Goal: Information Seeking & Learning: Find specific fact

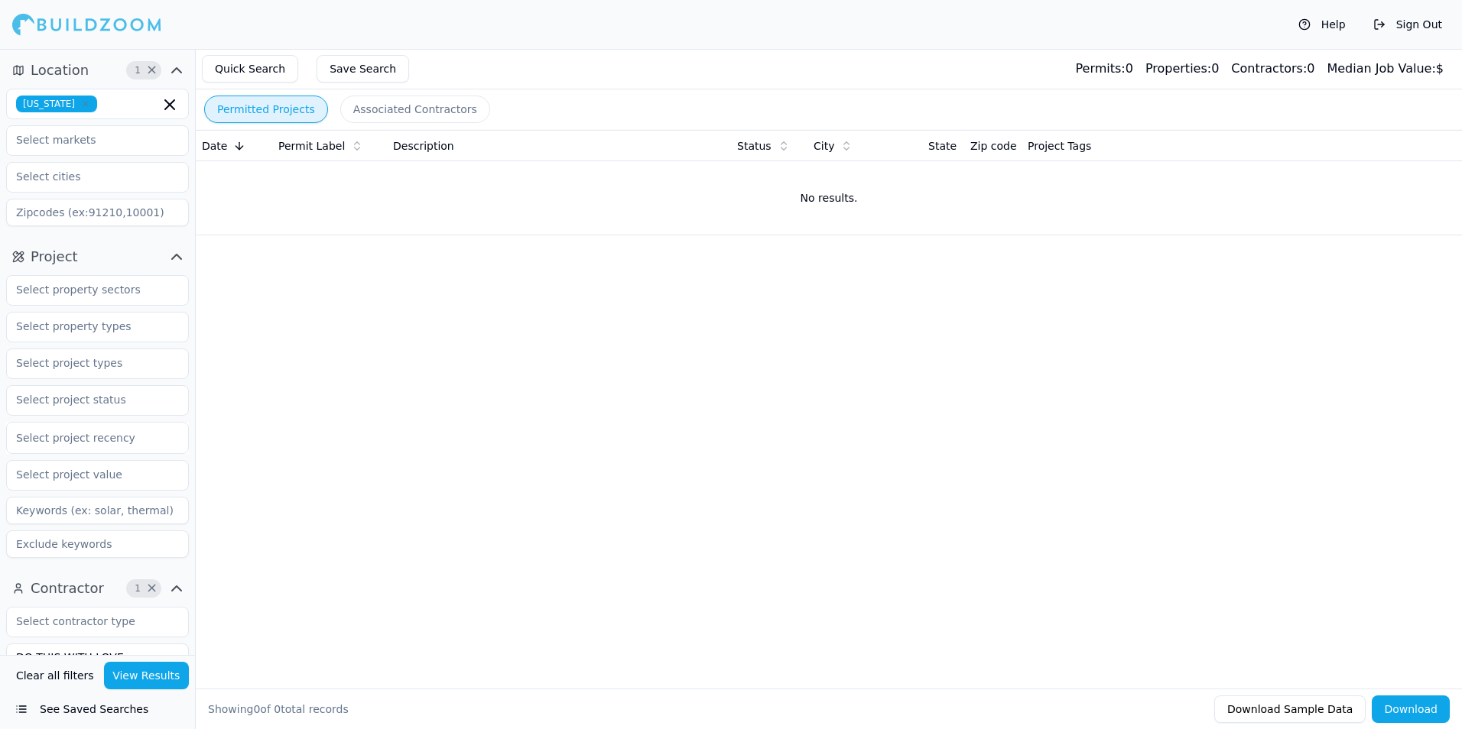
click at [88, 105] on icon "button" at bounding box center [85, 104] width 5 height 5
type input "fl"
click at [80, 139] on div "[US_STATE]" at bounding box center [97, 138] width 175 height 24
click at [507, 353] on div "Date Permit Label Description Status City State Zip code Project Tags No result…" at bounding box center [829, 385] width 1266 height 510
click at [99, 360] on input "text" at bounding box center [88, 363] width 162 height 28
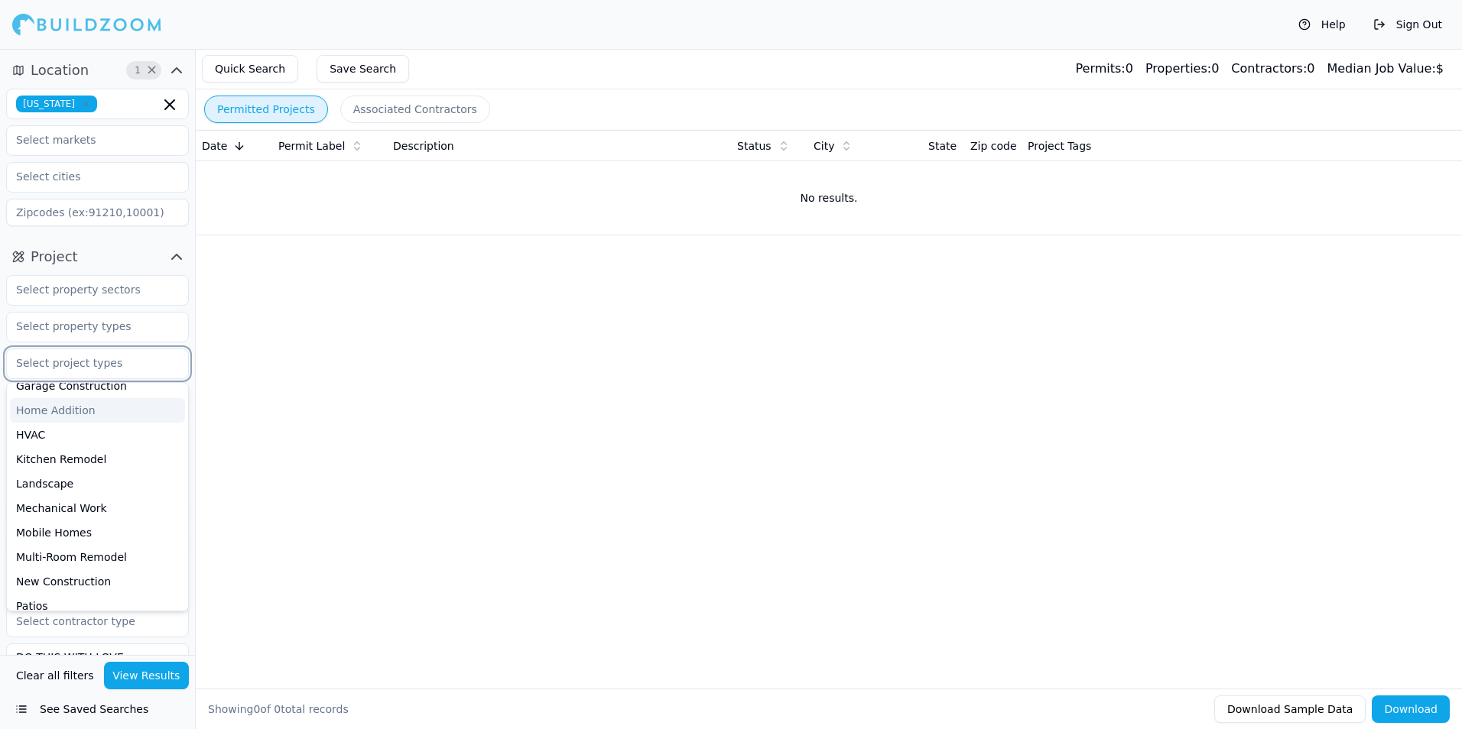
scroll to position [382, 0]
click at [99, 497] on div "New Construction" at bounding box center [97, 505] width 175 height 24
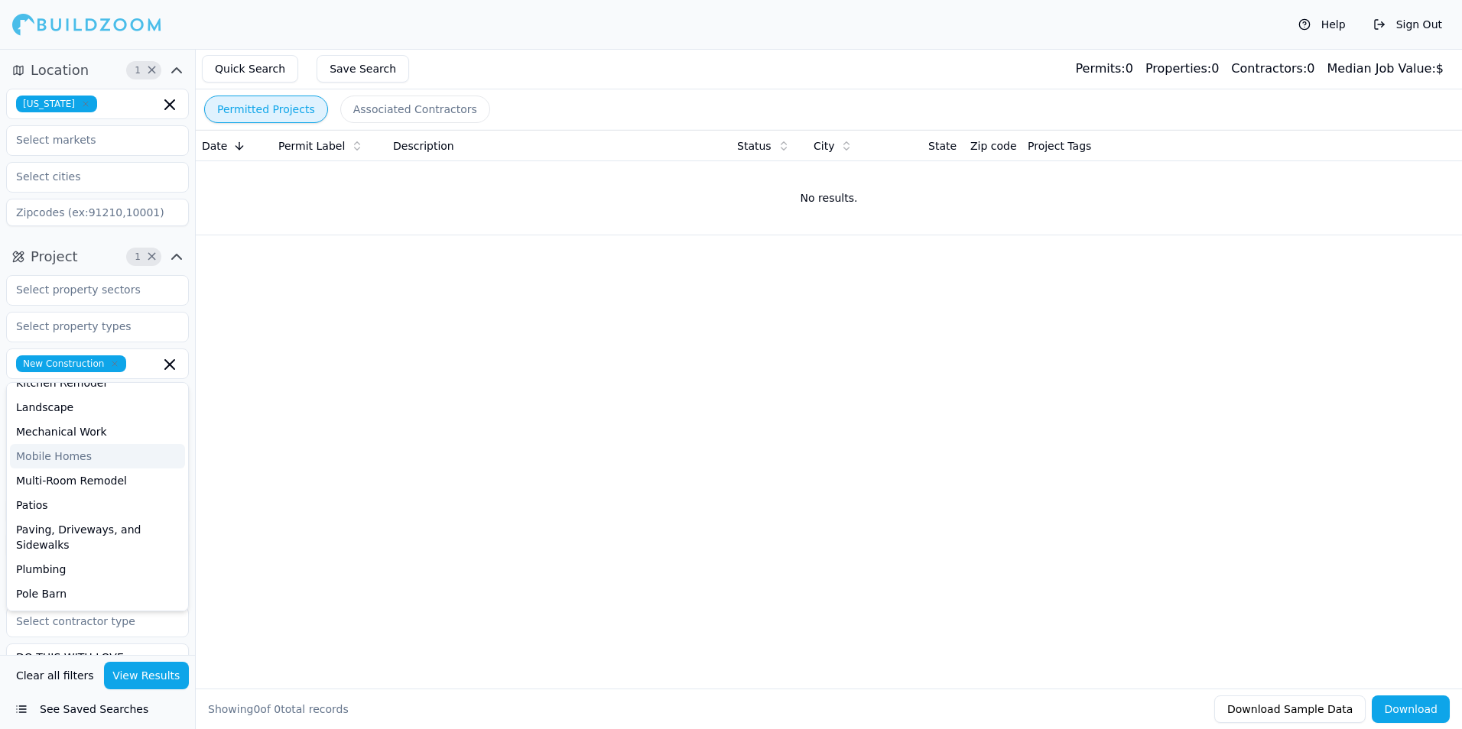
click at [313, 429] on div "Date Permit Label Description Status City State Zip code Project Tags No result…" at bounding box center [829, 385] width 1266 height 510
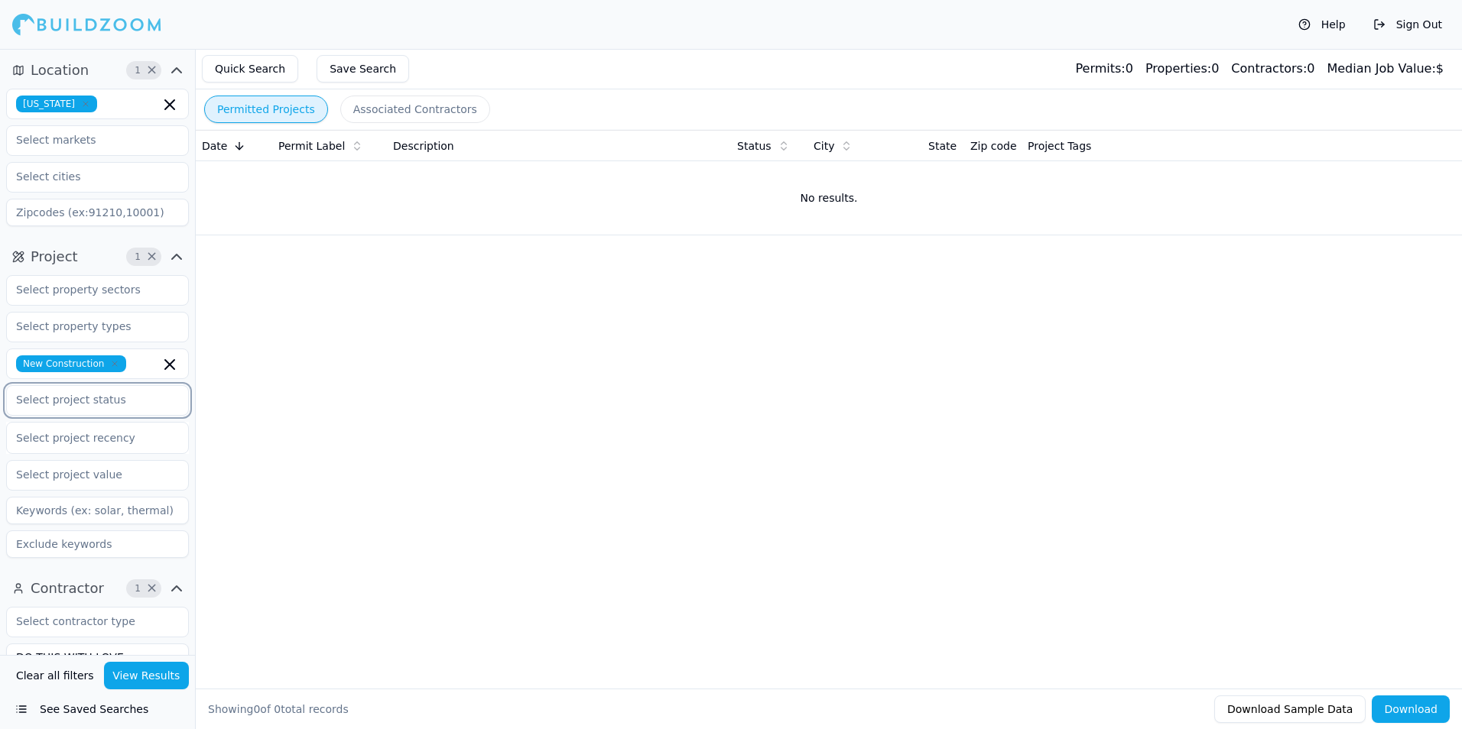
click at [111, 406] on input "text" at bounding box center [88, 400] width 162 height 28
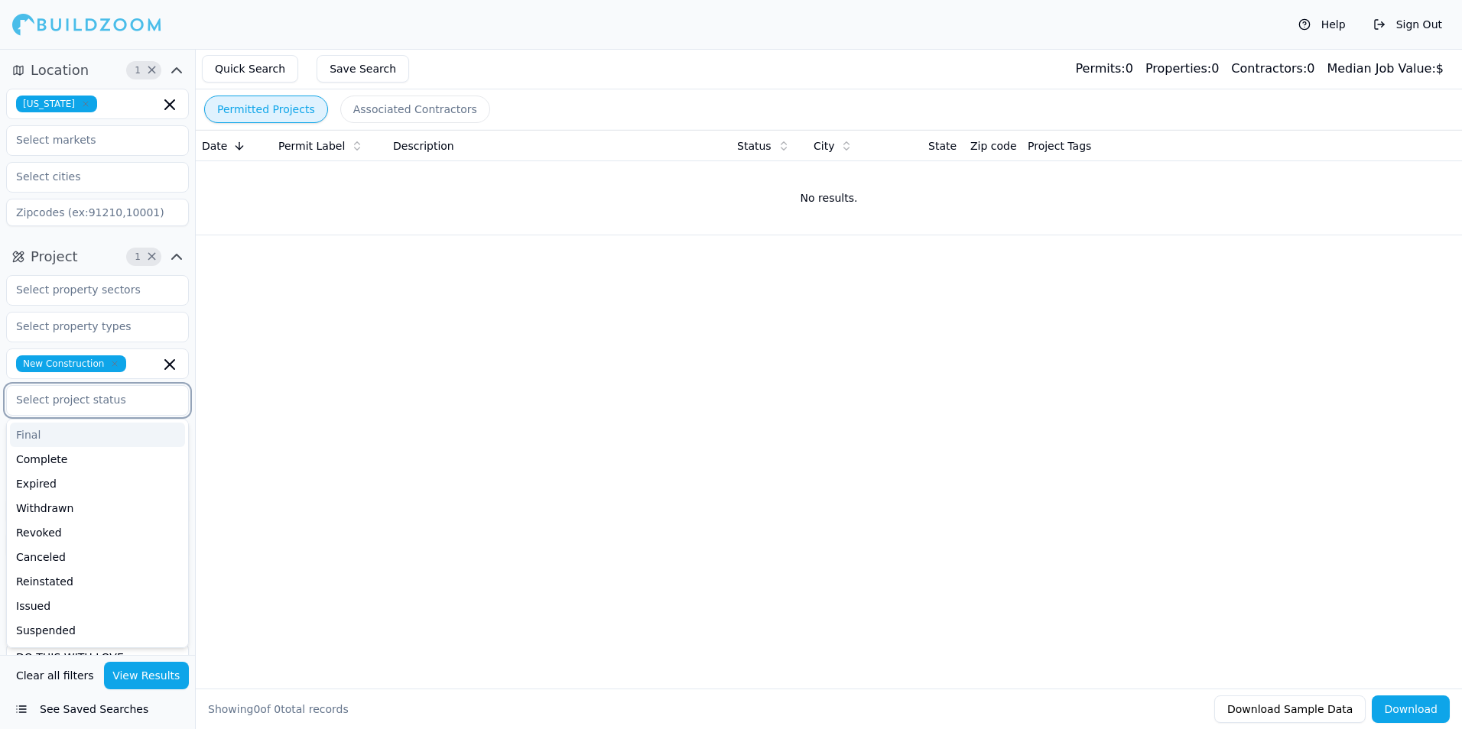
click at [86, 432] on div "Final" at bounding box center [97, 435] width 175 height 24
click at [84, 425] on div "Complete" at bounding box center [97, 435] width 175 height 24
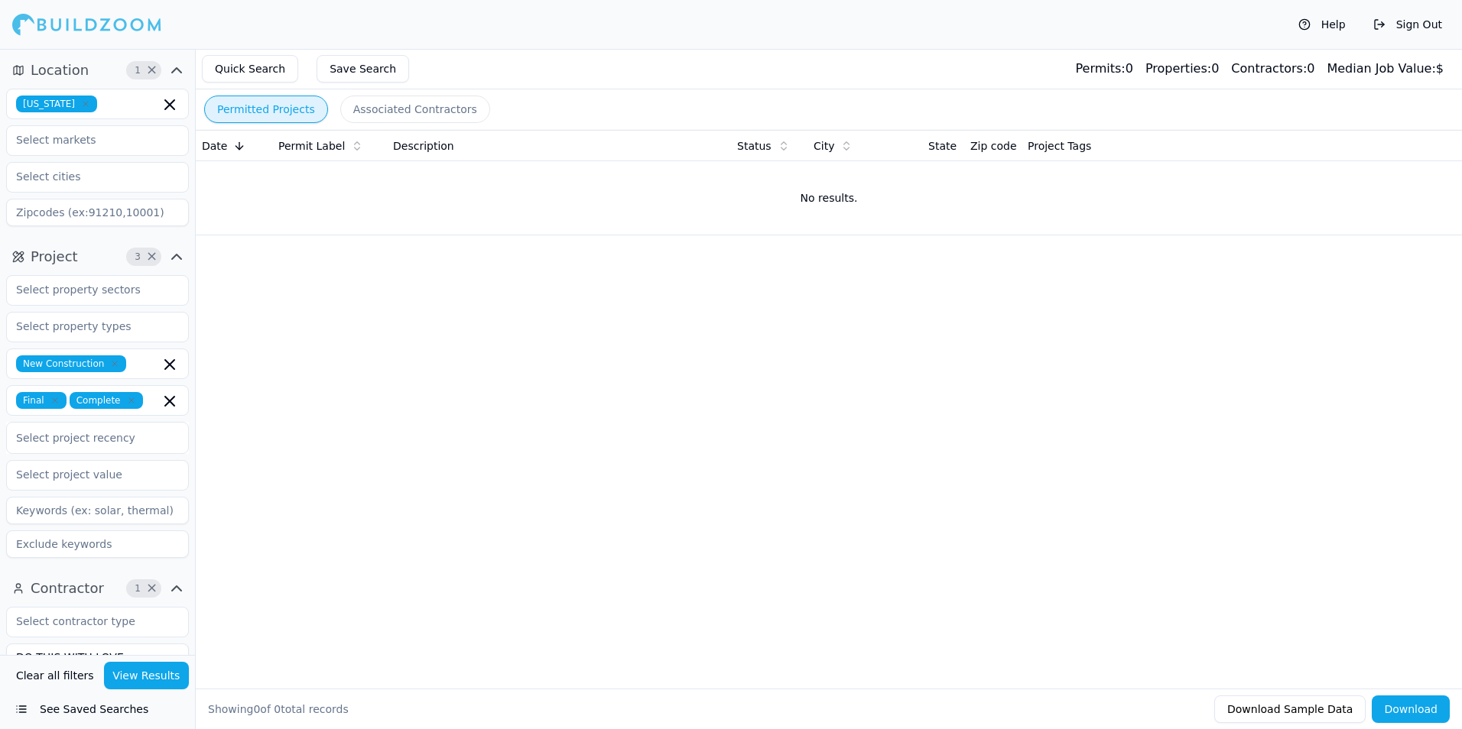
click at [362, 478] on div "Date Permit Label Description Status City State Zip code Project Tags No result…" at bounding box center [829, 385] width 1266 height 510
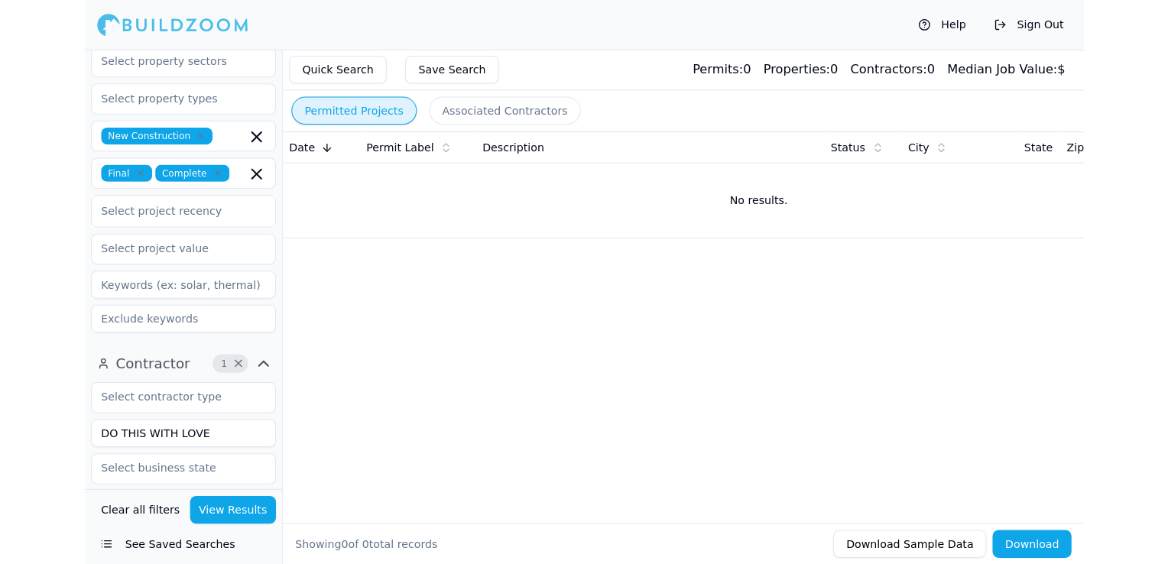
scroll to position [229, 0]
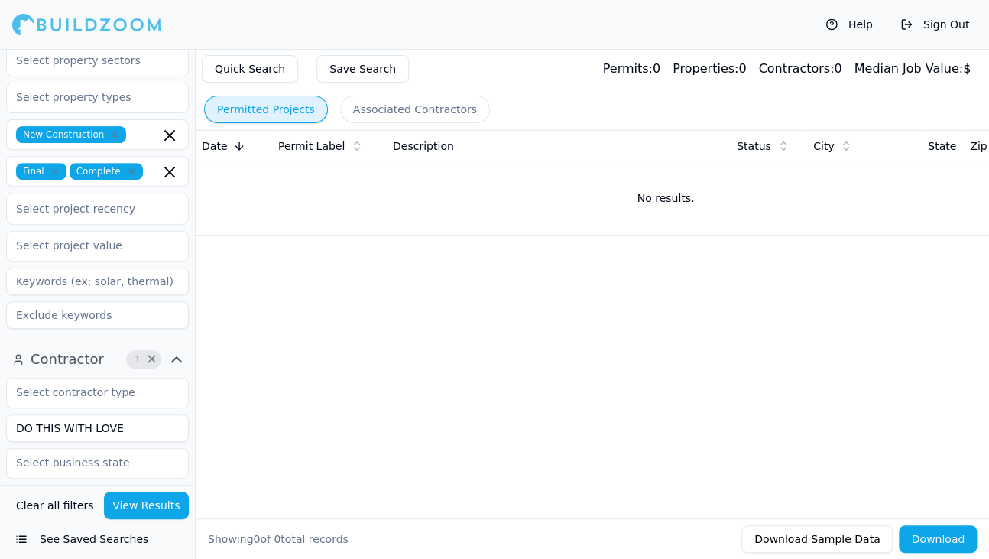
click at [122, 426] on input "DO THIS WITH LOVE" at bounding box center [97, 428] width 183 height 28
click at [140, 499] on button "View Results" at bounding box center [147, 506] width 86 height 28
click at [127, 170] on icon "button" at bounding box center [131, 171] width 9 height 9
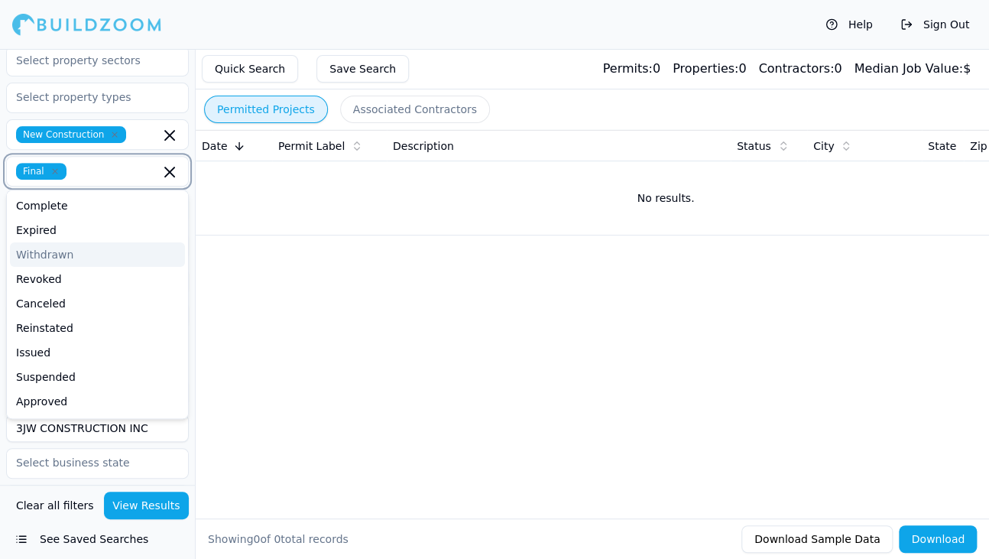
click at [51, 174] on icon "button" at bounding box center [54, 171] width 9 height 9
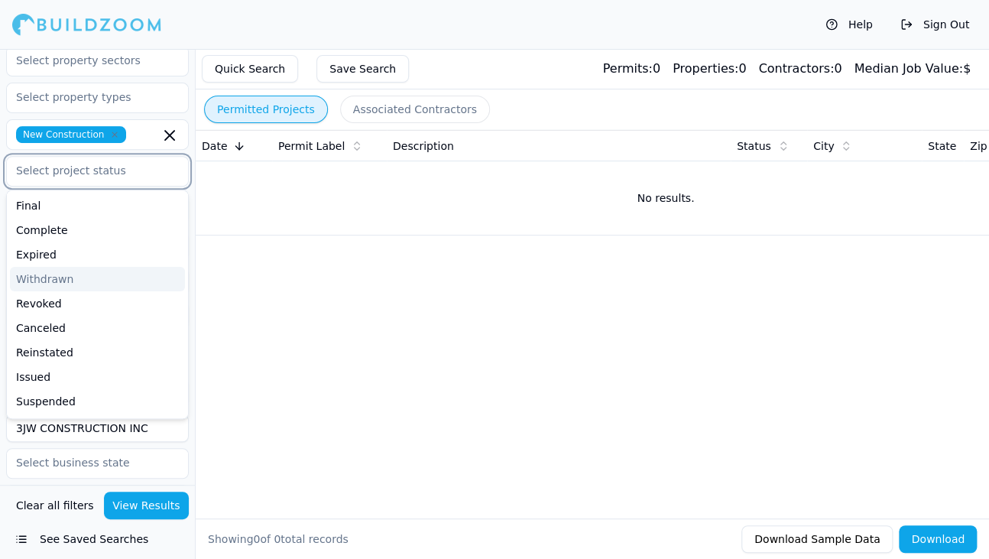
click at [110, 136] on icon "button" at bounding box center [114, 134] width 9 height 9
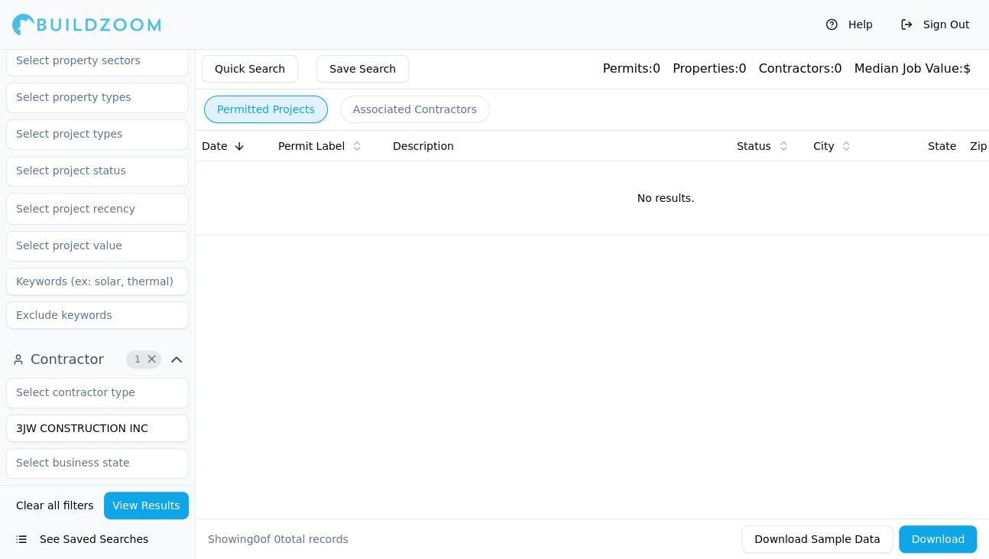
click at [153, 515] on button "View Results" at bounding box center [147, 506] width 86 height 28
click at [145, 425] on input "3JW CONSTRUCTION INC" at bounding box center [97, 428] width 183 height 28
click at [149, 498] on button "View Results" at bounding box center [147, 506] width 86 height 28
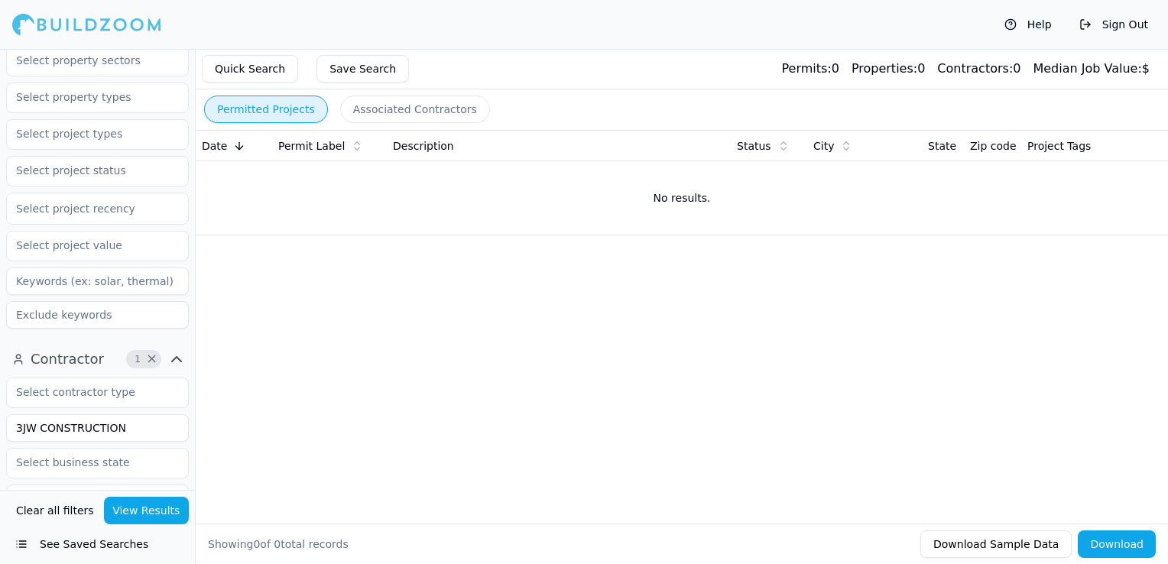
click at [80, 429] on input "3JW CONSTRUCTION" at bounding box center [97, 428] width 183 height 28
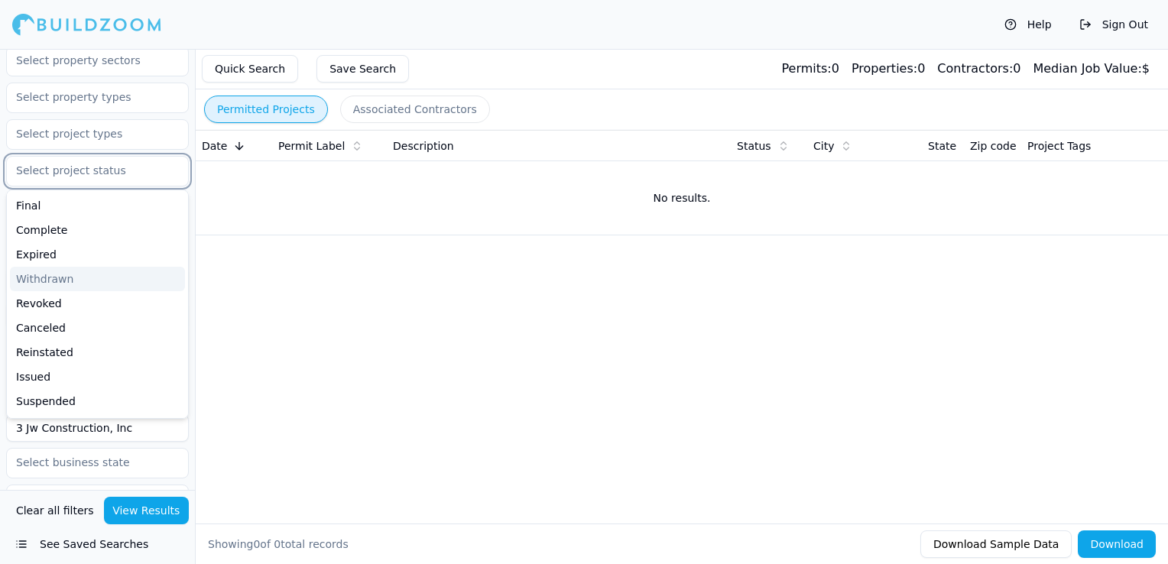
click at [80, 170] on input "text" at bounding box center [88, 171] width 162 height 28
click at [68, 209] on div "Final" at bounding box center [97, 205] width 175 height 24
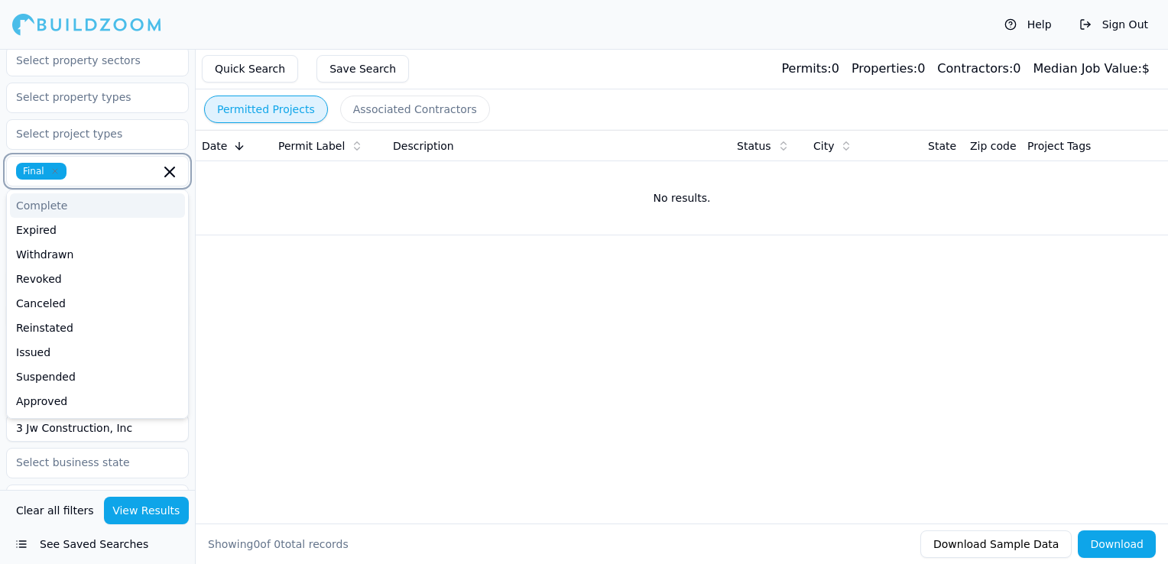
click at [72, 215] on div "Complete" at bounding box center [97, 205] width 175 height 24
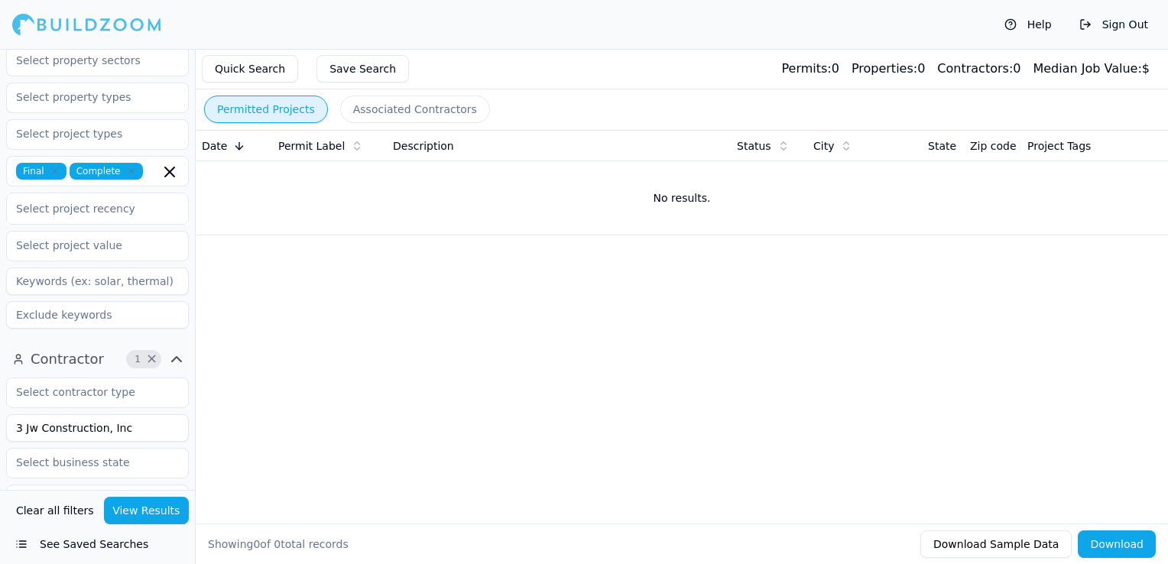
click at [142, 437] on input "3 Jw Construction, Inc" at bounding box center [97, 428] width 183 height 28
click at [147, 514] on button "View Results" at bounding box center [147, 511] width 86 height 28
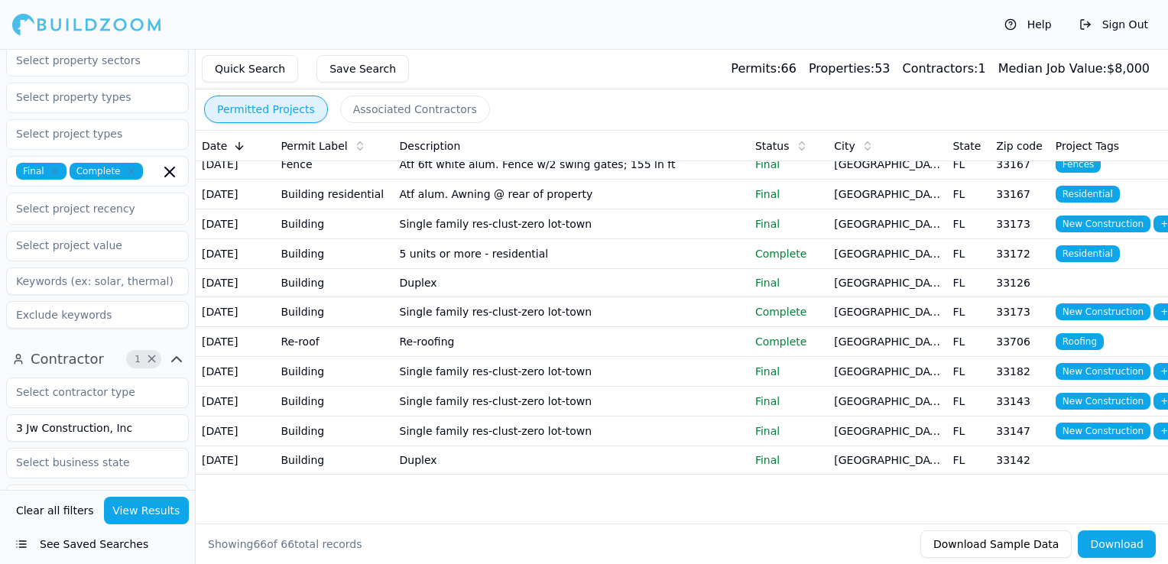
scroll to position [2291, 0]
click at [644, 387] on td "Single family res-clust-zero lot-town" at bounding box center [571, 402] width 355 height 30
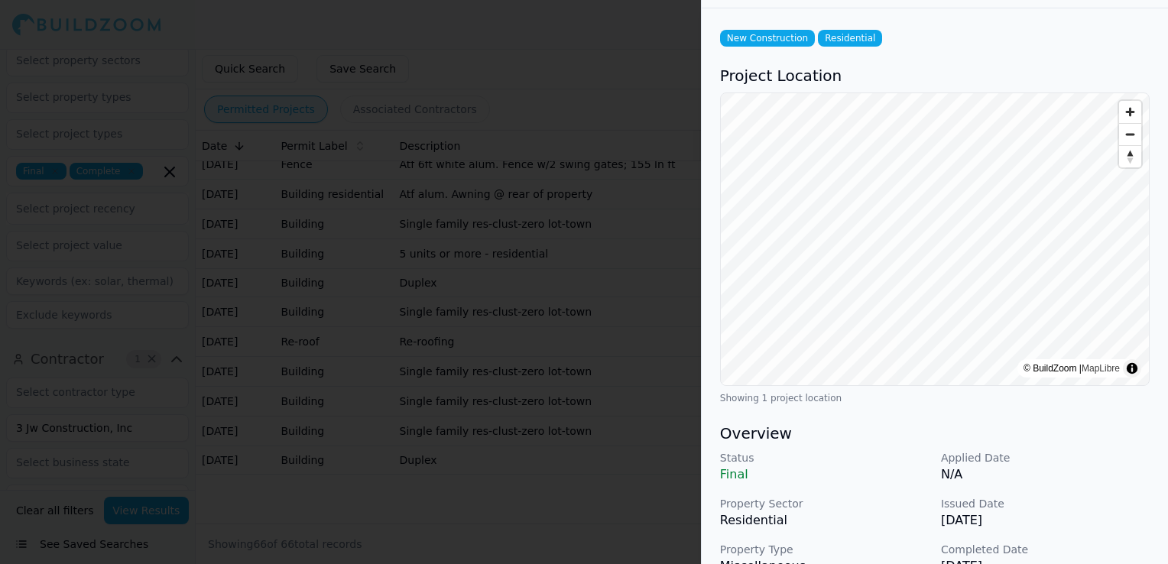
scroll to position [153, 0]
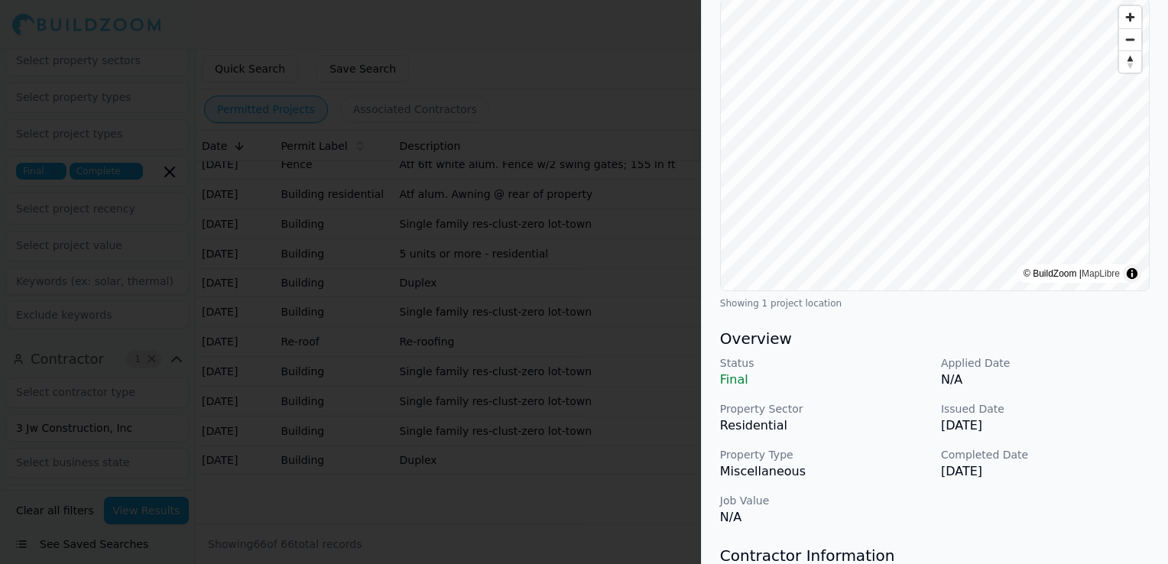
click at [489, 420] on div at bounding box center [584, 282] width 1168 height 564
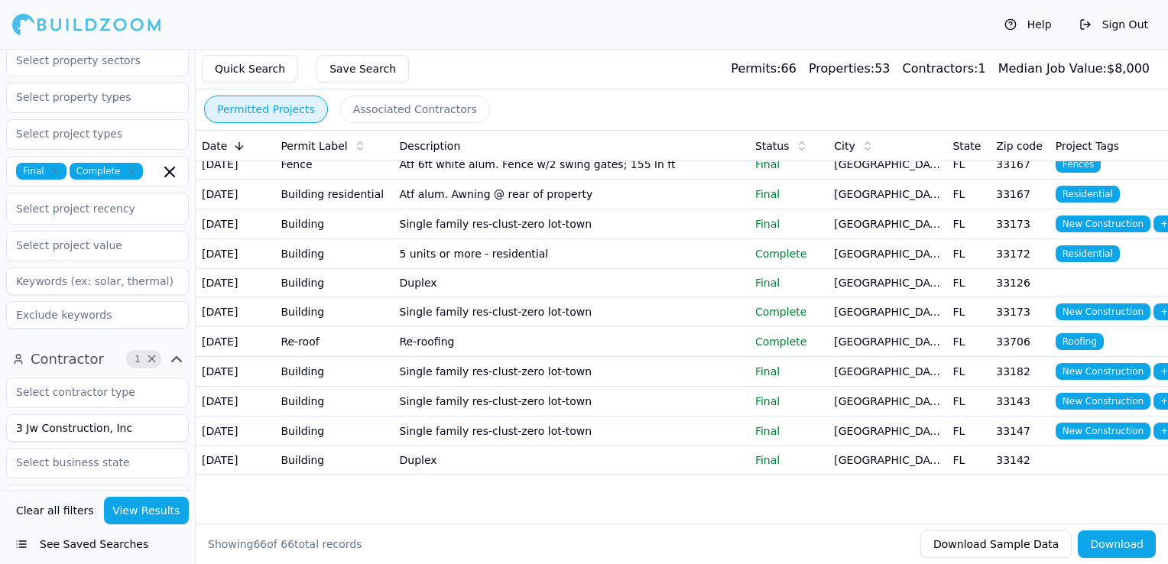
click at [480, 426] on td "Single family res-clust-zero lot-town" at bounding box center [571, 432] width 355 height 30
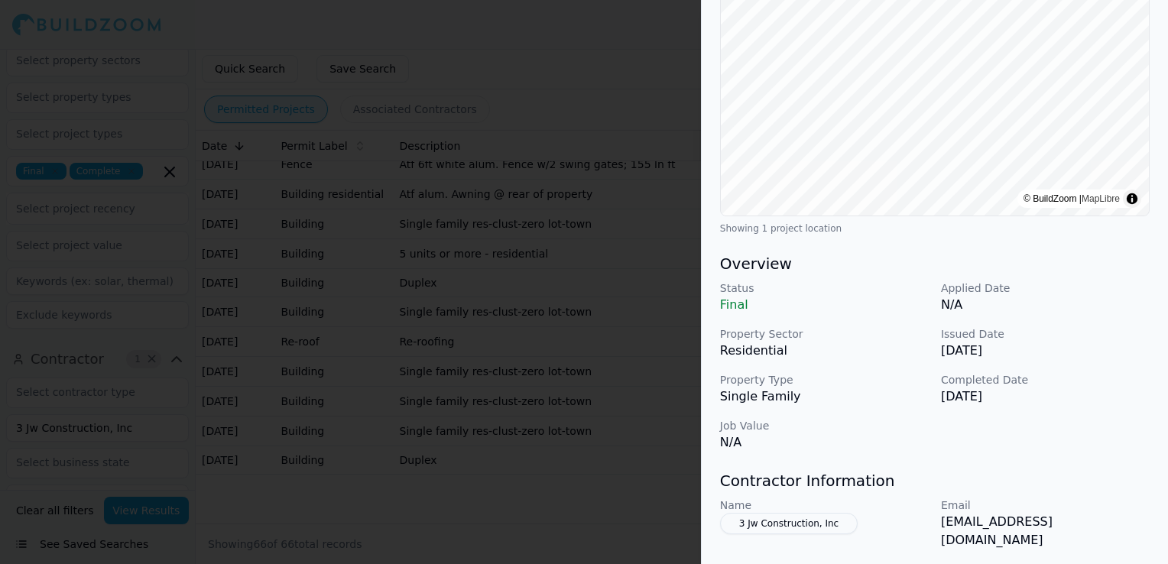
scroll to position [229, 0]
click at [422, 380] on div at bounding box center [584, 282] width 1168 height 564
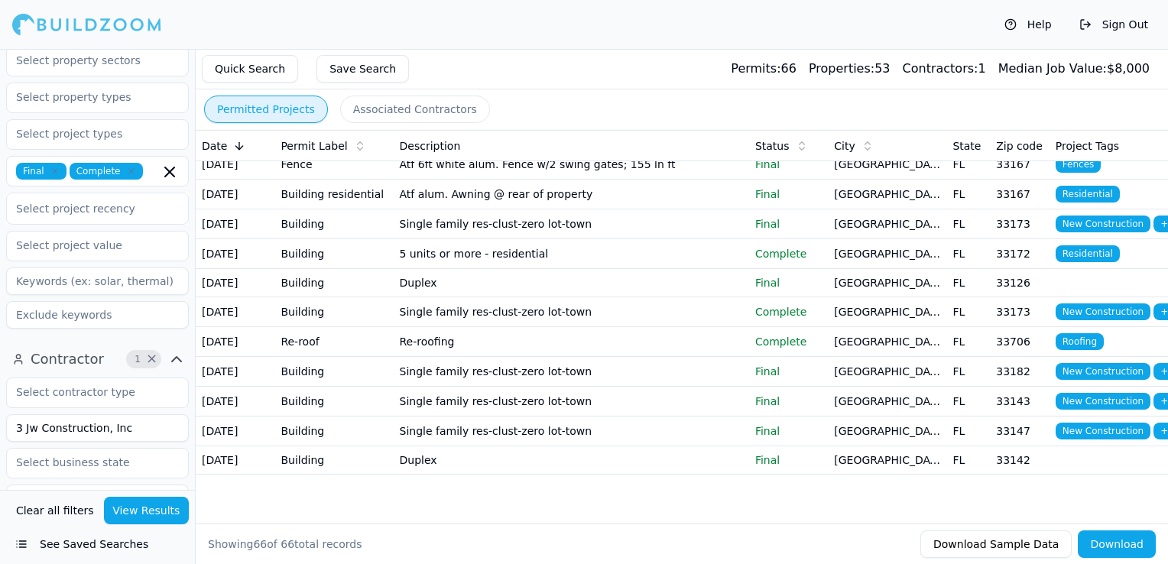
click at [511, 451] on td "Duplex" at bounding box center [571, 460] width 355 height 28
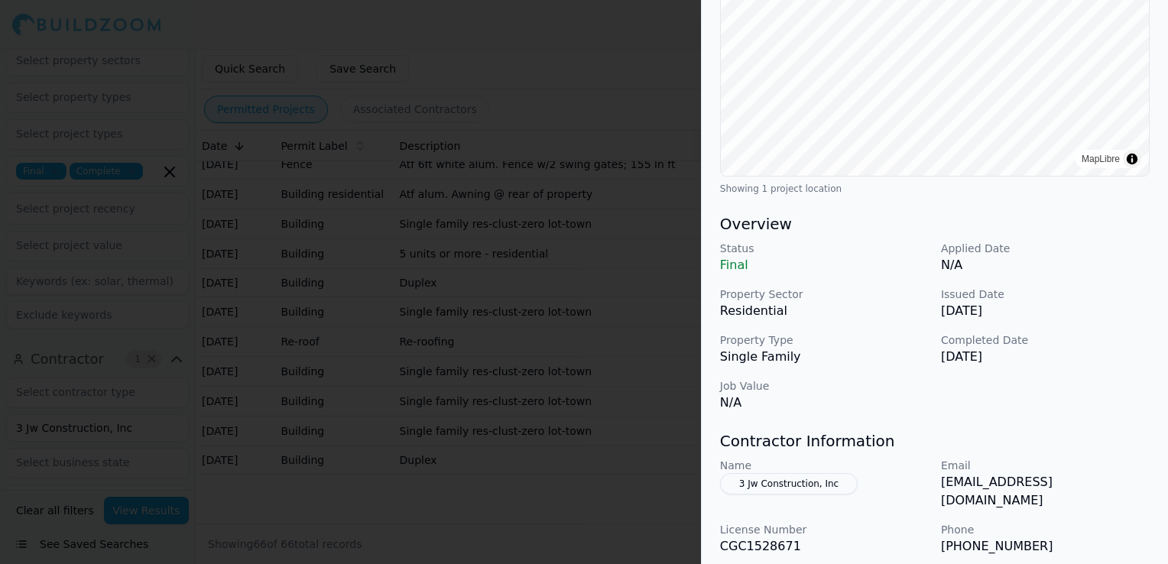
click at [417, 359] on div at bounding box center [584, 282] width 1168 height 564
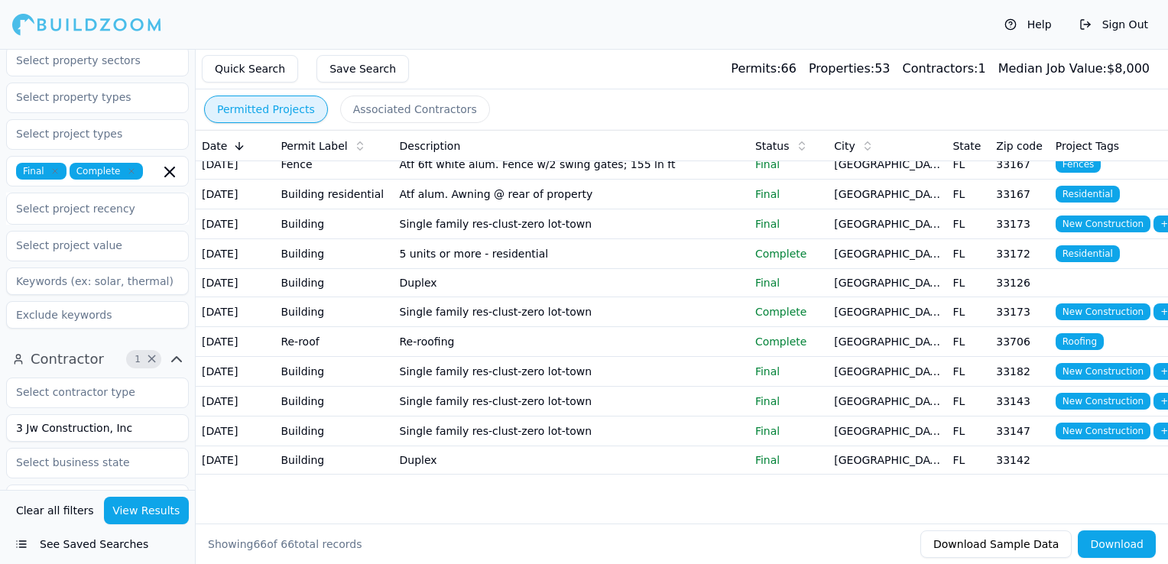
click at [568, 297] on td "Single family res-clust-zero lot-town" at bounding box center [571, 312] width 355 height 30
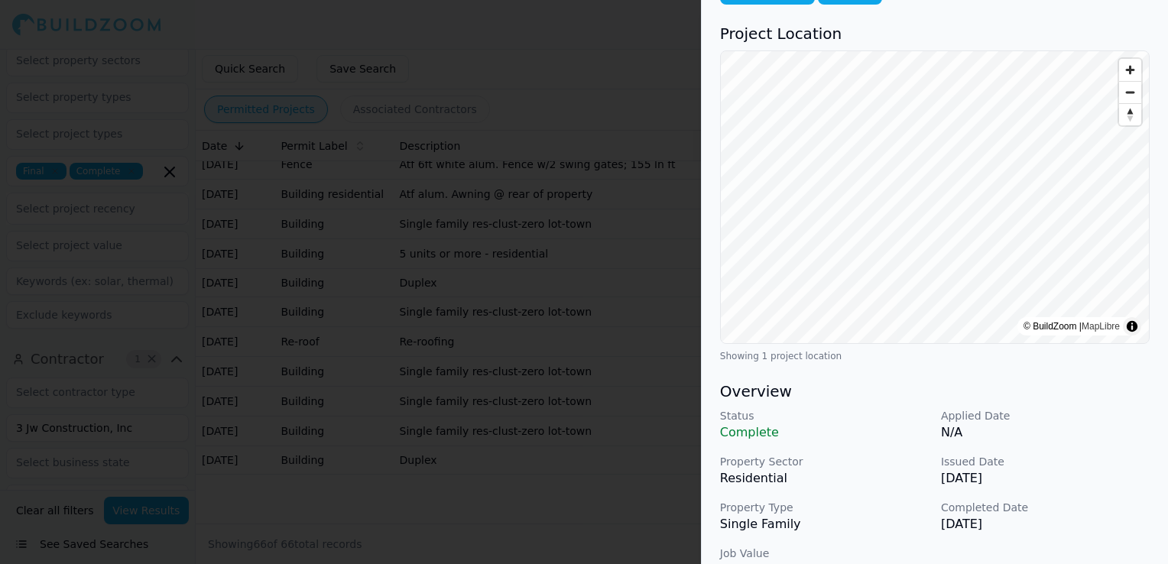
scroll to position [153, 0]
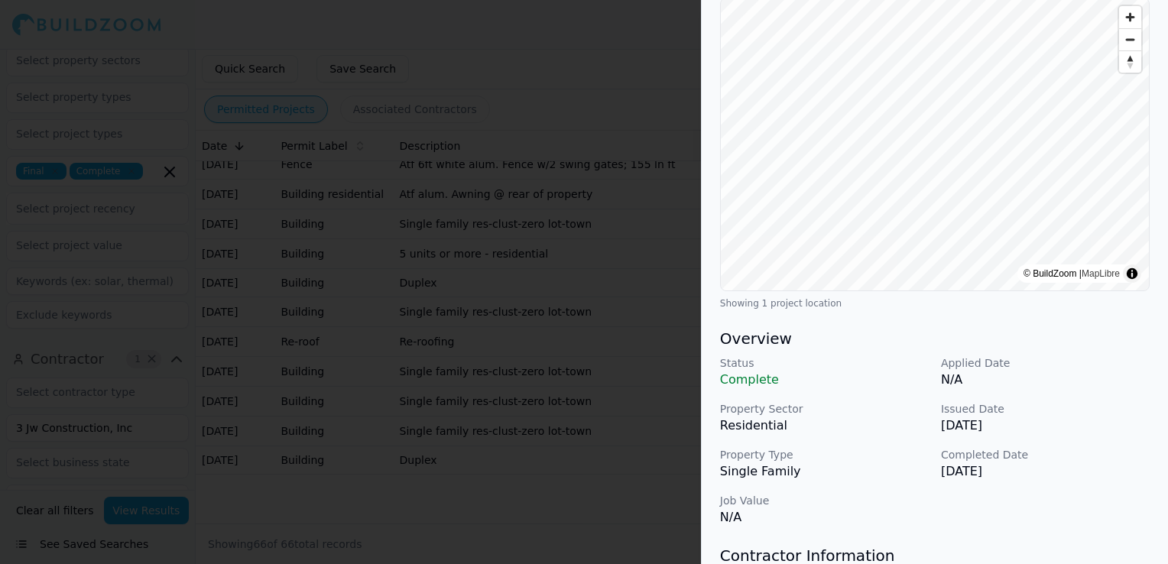
click at [569, 426] on div at bounding box center [584, 282] width 1168 height 564
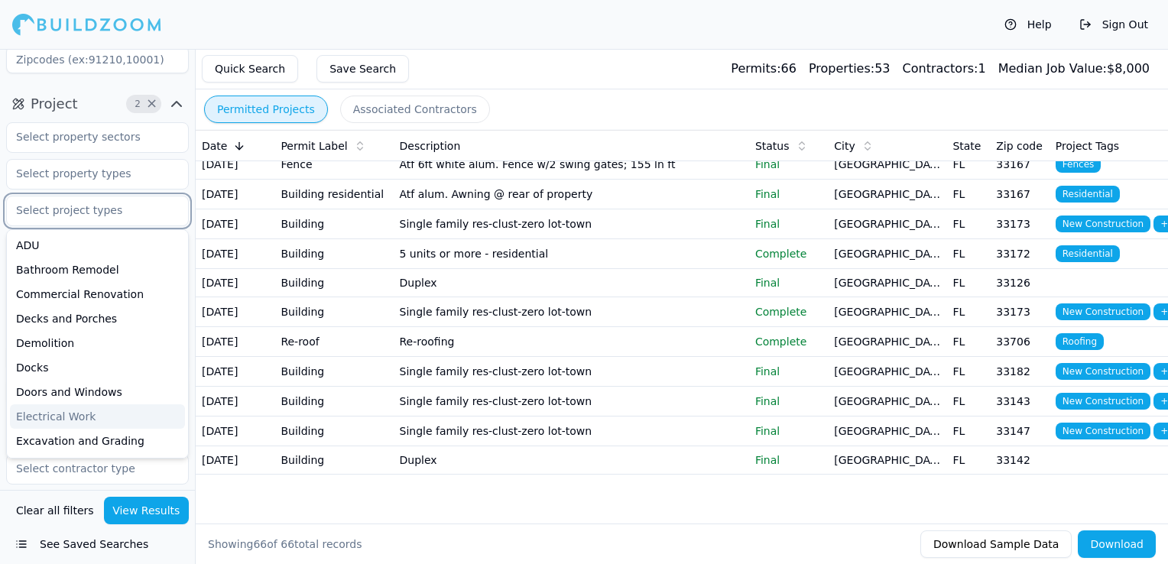
click at [83, 207] on input "text" at bounding box center [88, 210] width 162 height 28
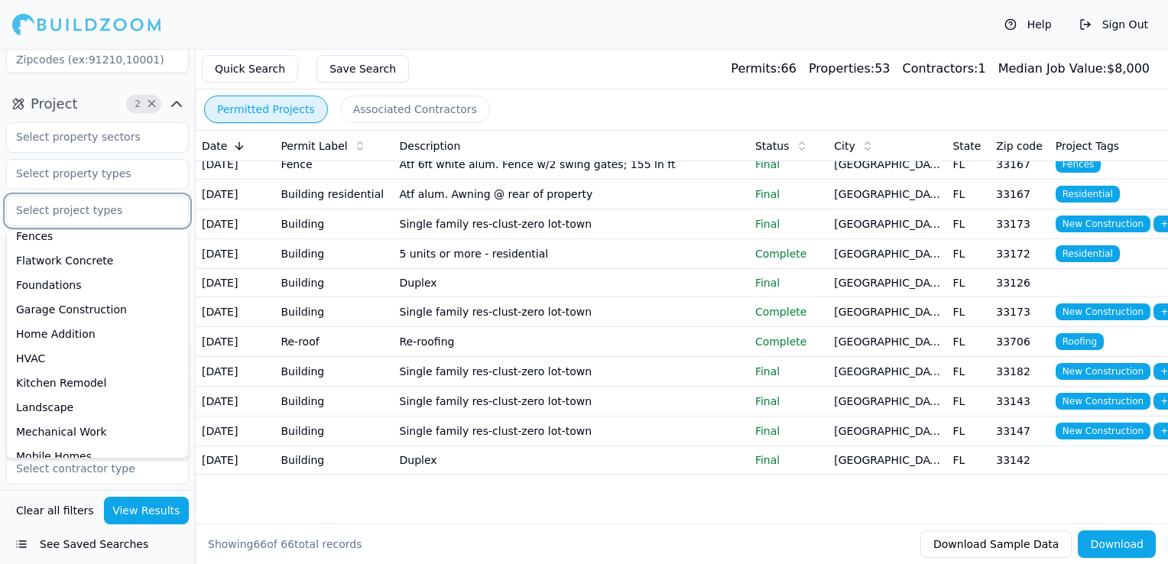
scroll to position [306, 0]
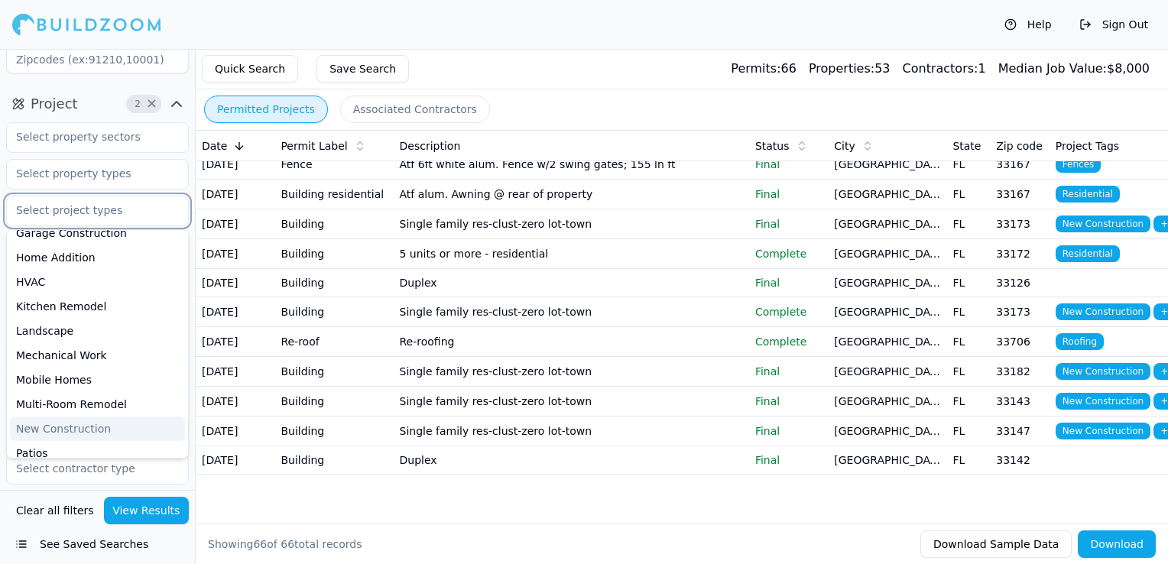
click at [86, 427] on div "New Construction" at bounding box center [97, 429] width 175 height 24
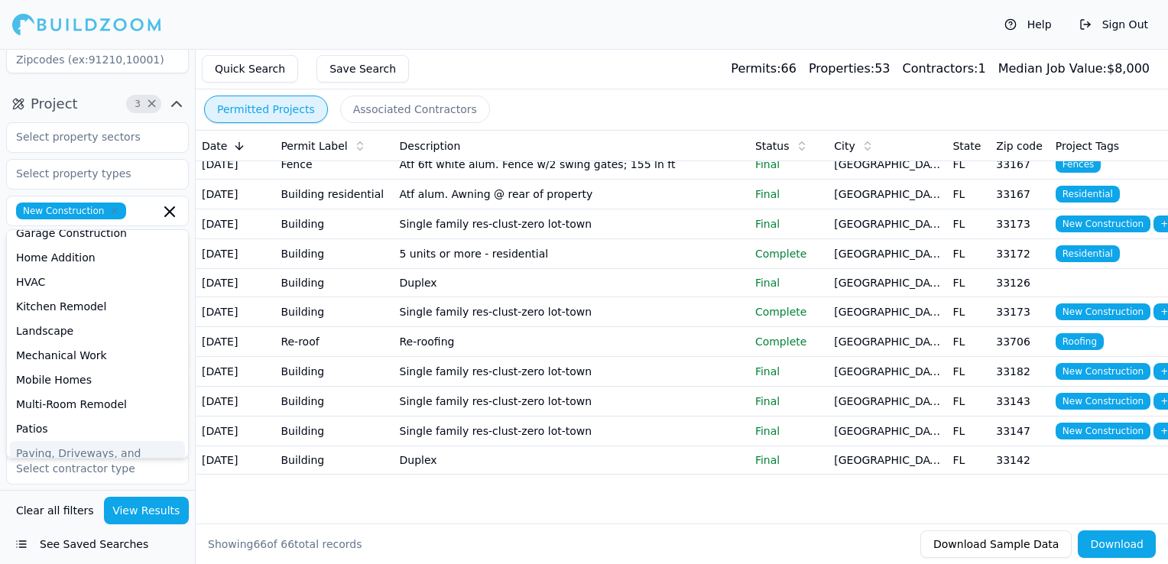
click at [137, 512] on button "View Results" at bounding box center [147, 511] width 86 height 28
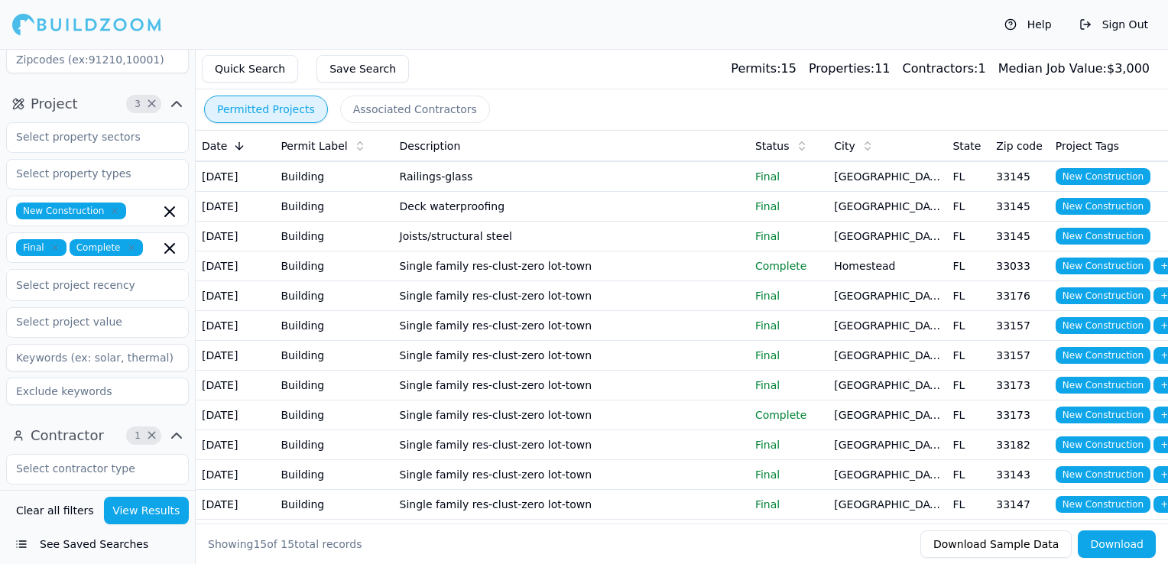
scroll to position [305, 0]
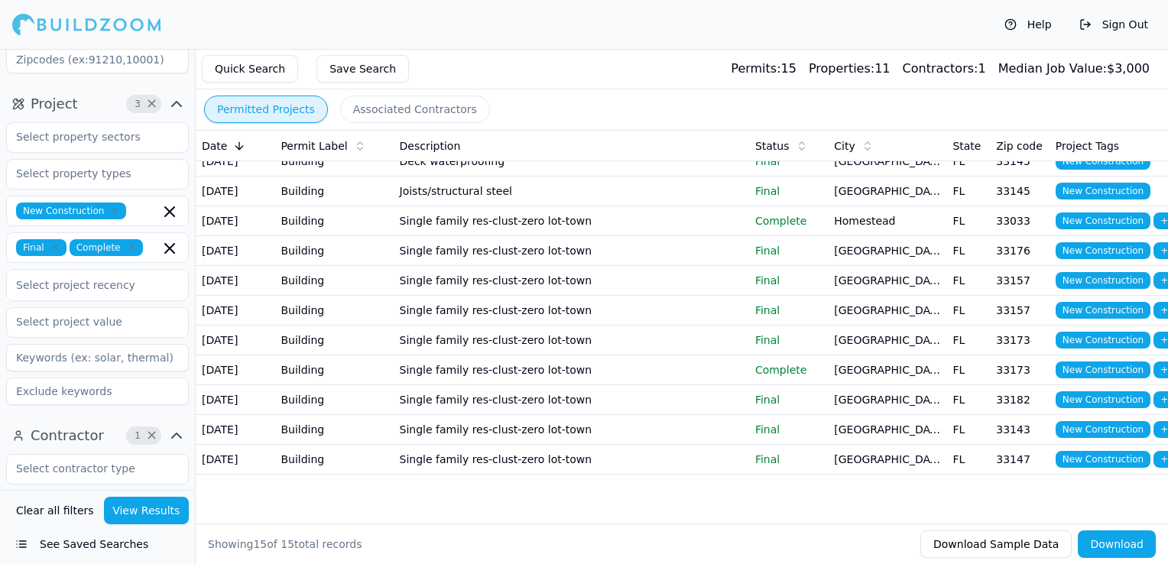
click at [566, 445] on td "Single family res-clust-zero lot-town" at bounding box center [571, 460] width 355 height 30
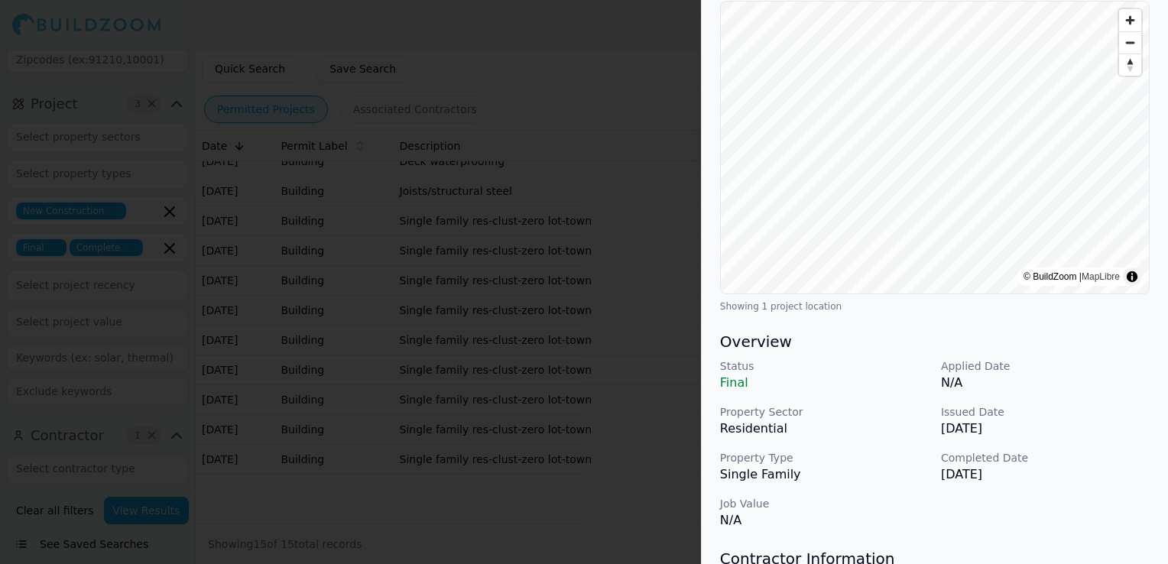
scroll to position [153, 0]
click at [673, 463] on div at bounding box center [584, 282] width 1168 height 564
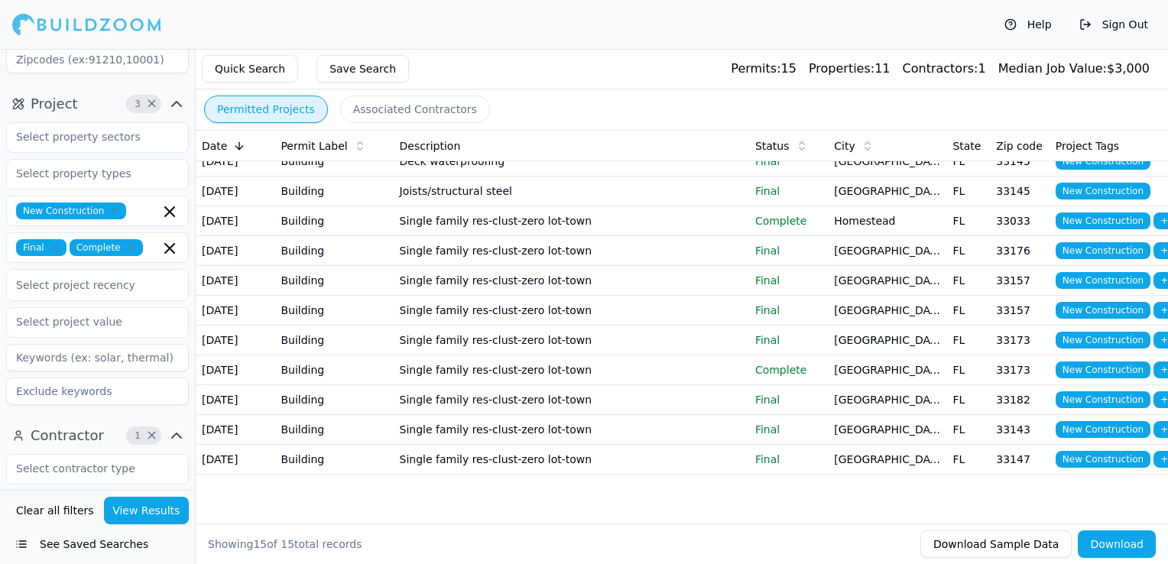
click at [576, 326] on td "Single family res-clust-zero lot-town" at bounding box center [571, 341] width 355 height 30
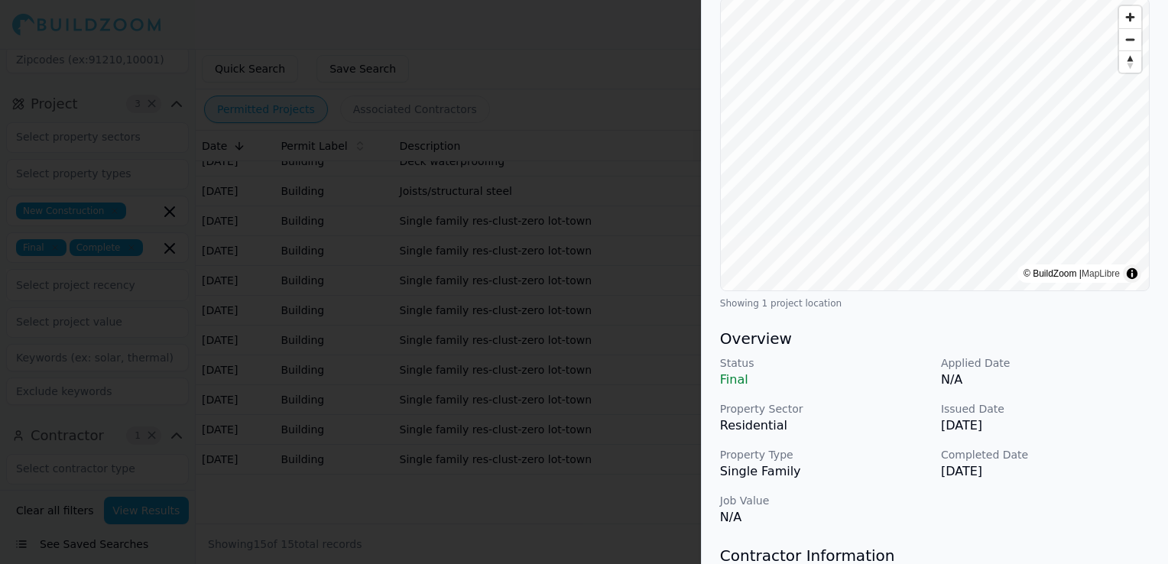
click at [386, 324] on div at bounding box center [584, 282] width 1168 height 564
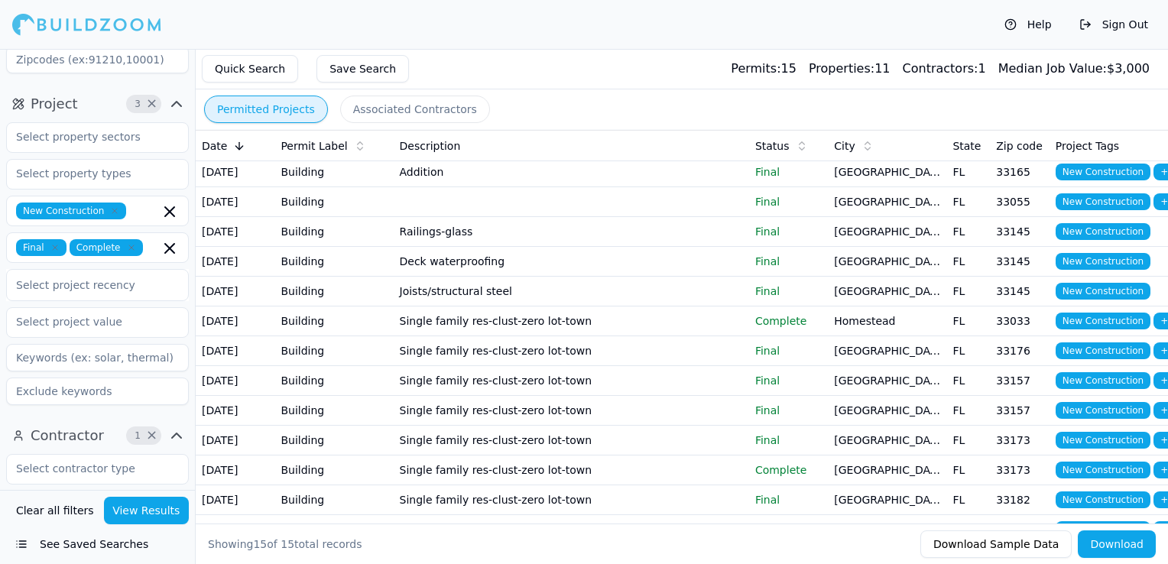
scroll to position [0, 0]
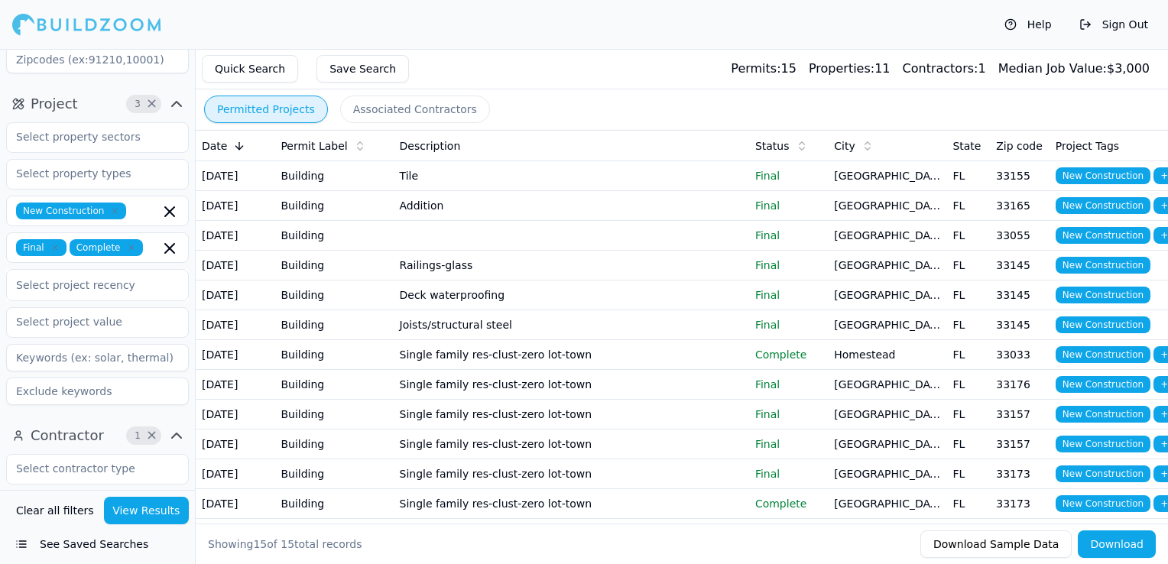
click at [473, 251] on td at bounding box center [571, 236] width 355 height 30
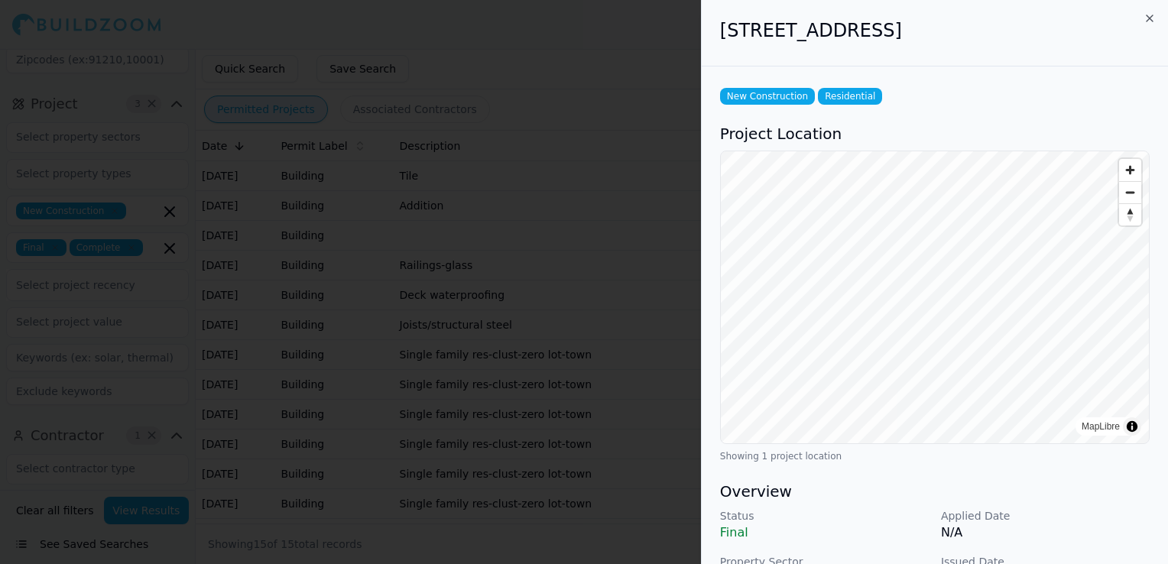
click at [399, 349] on div at bounding box center [584, 282] width 1168 height 564
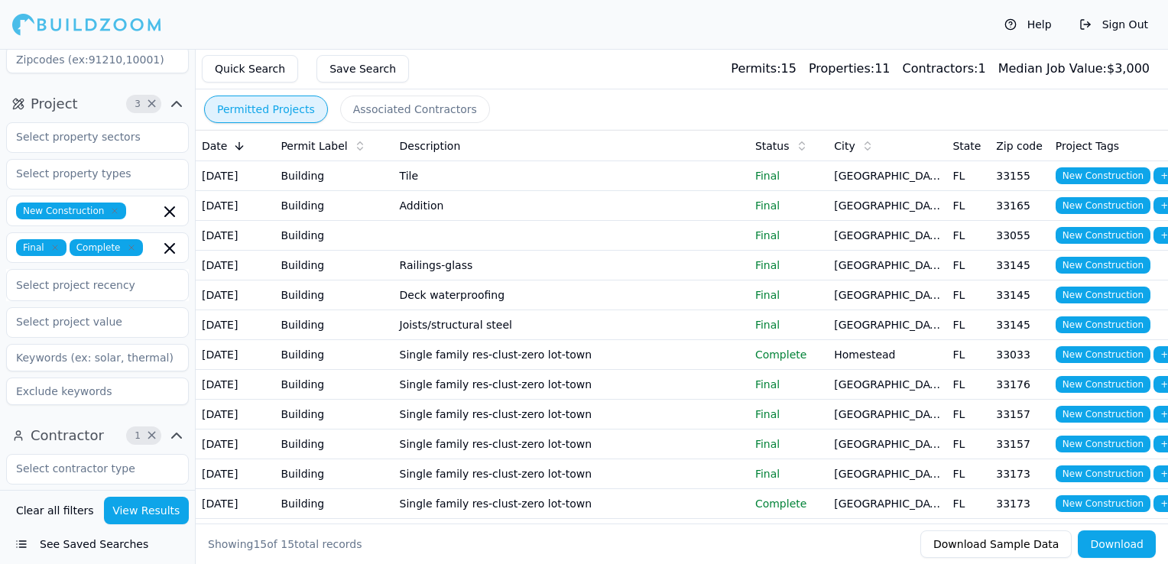
click at [410, 221] on td "Addition" at bounding box center [571, 206] width 355 height 30
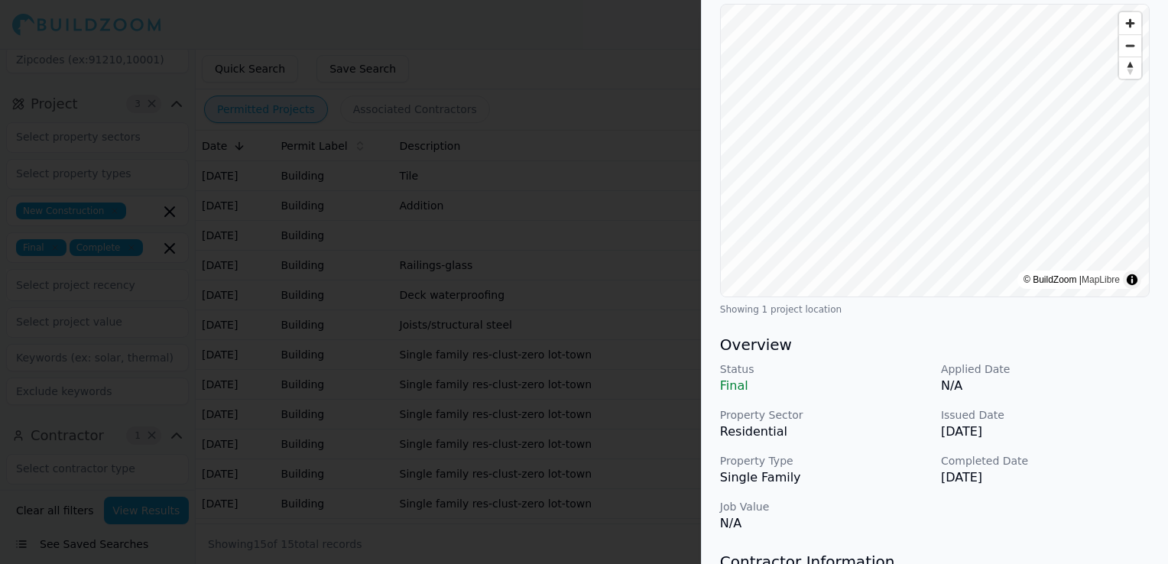
scroll to position [153, 0]
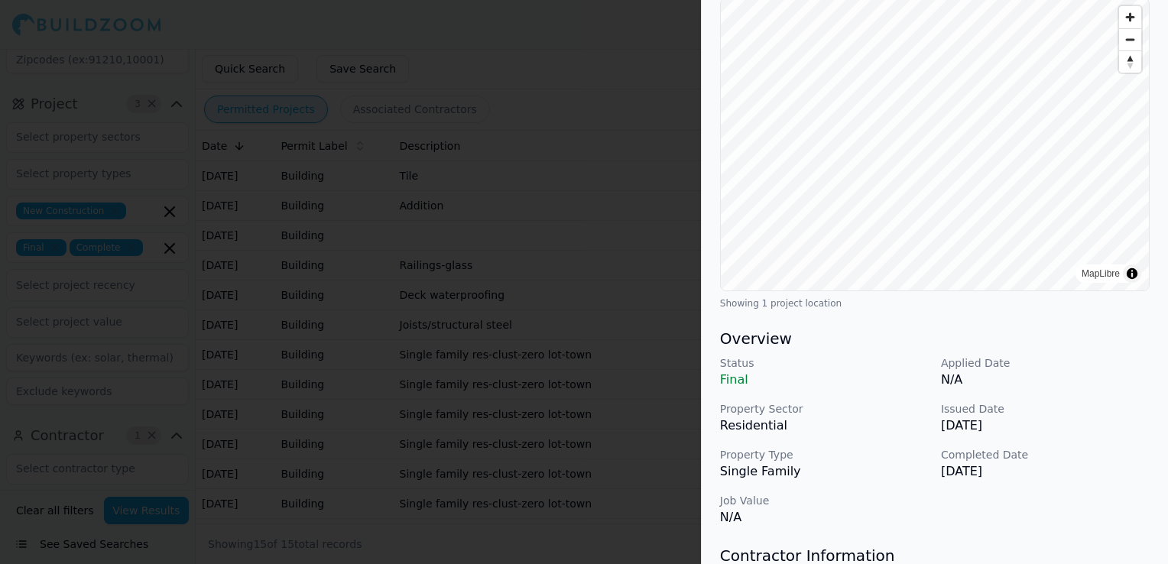
click at [557, 373] on div at bounding box center [584, 282] width 1168 height 564
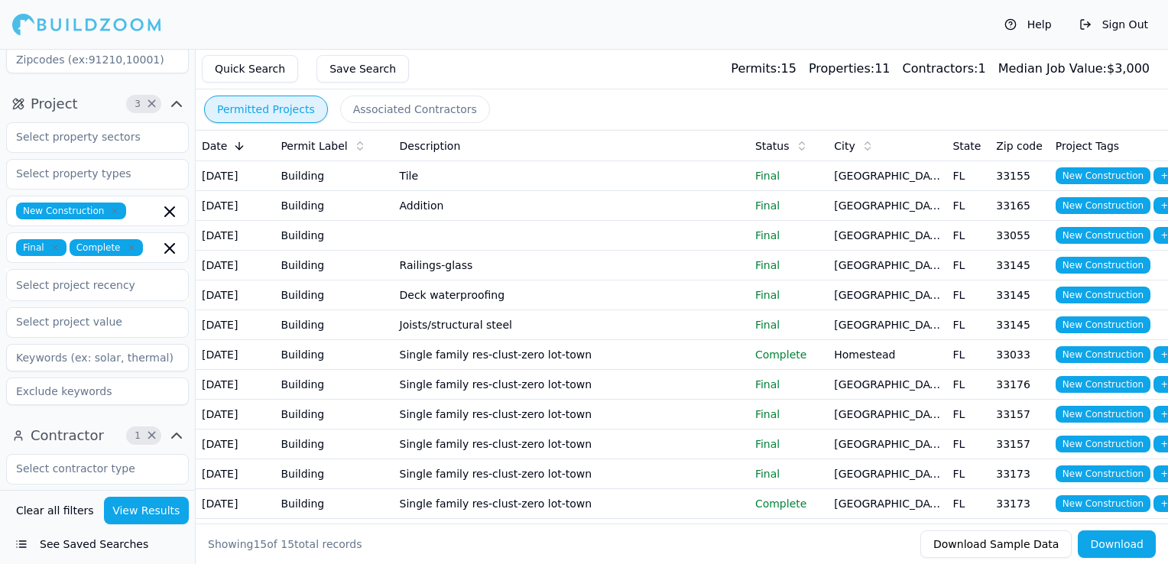
click at [441, 182] on td "Tile" at bounding box center [571, 176] width 355 height 30
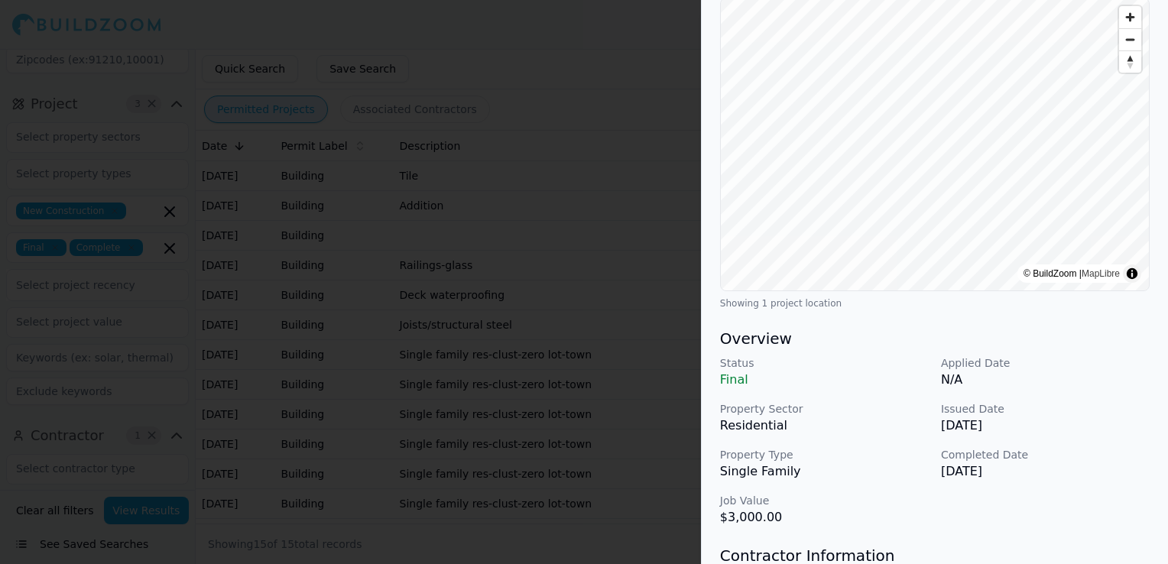
scroll to position [0, 0]
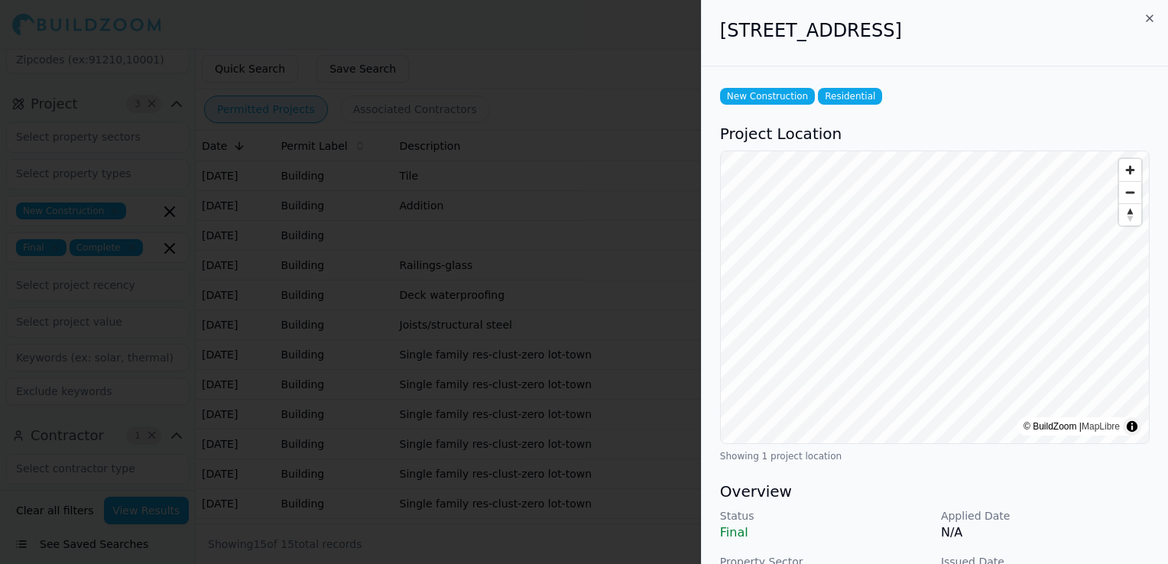
click at [503, 347] on div at bounding box center [584, 282] width 1168 height 564
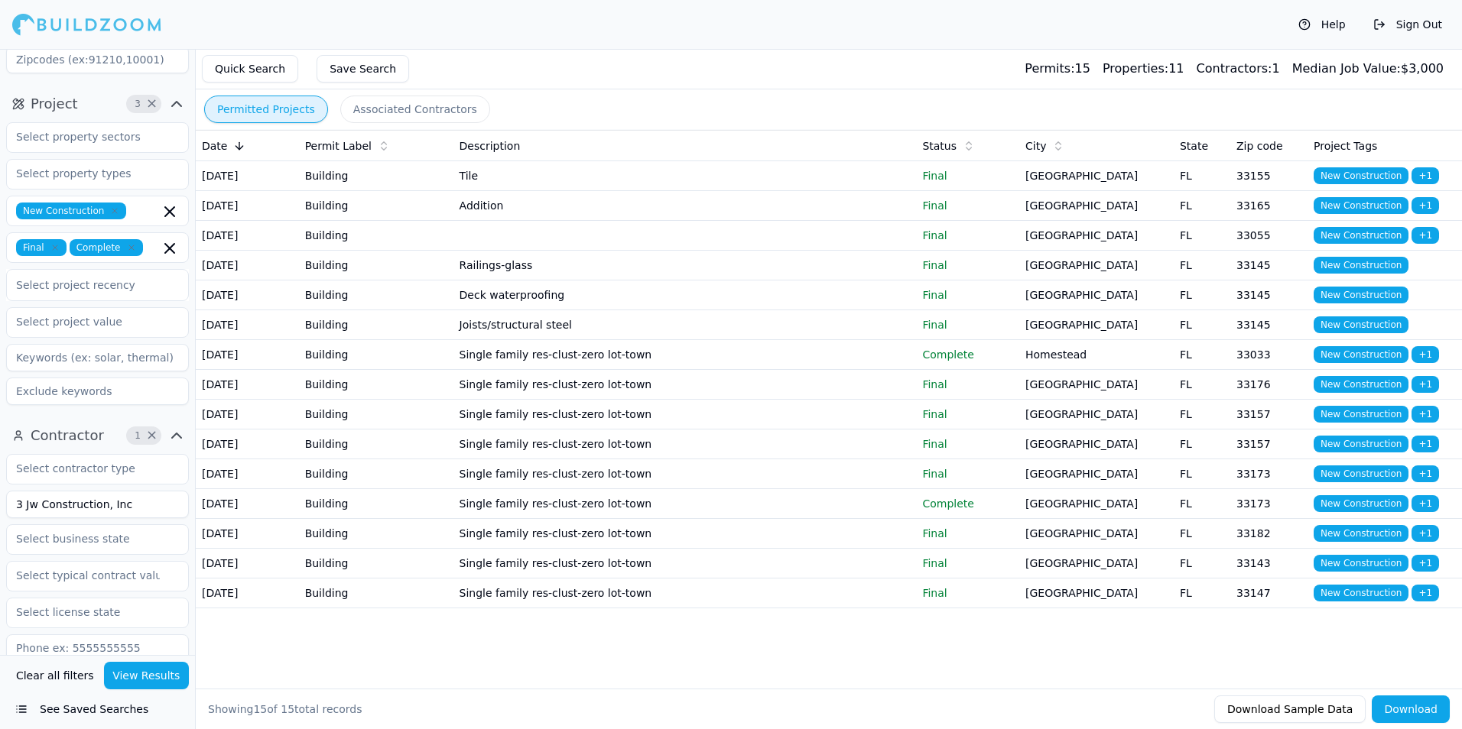
scroll to position [153, 0]
drag, startPoint x: 102, startPoint y: 505, endPoint x: -14, endPoint y: 499, distance: 115.6
click at [0, 499] on html "Help Sign Out Location 1 × [US_STATE] Project 3 × New Construction Final Comple…" at bounding box center [731, 364] width 1462 height 729
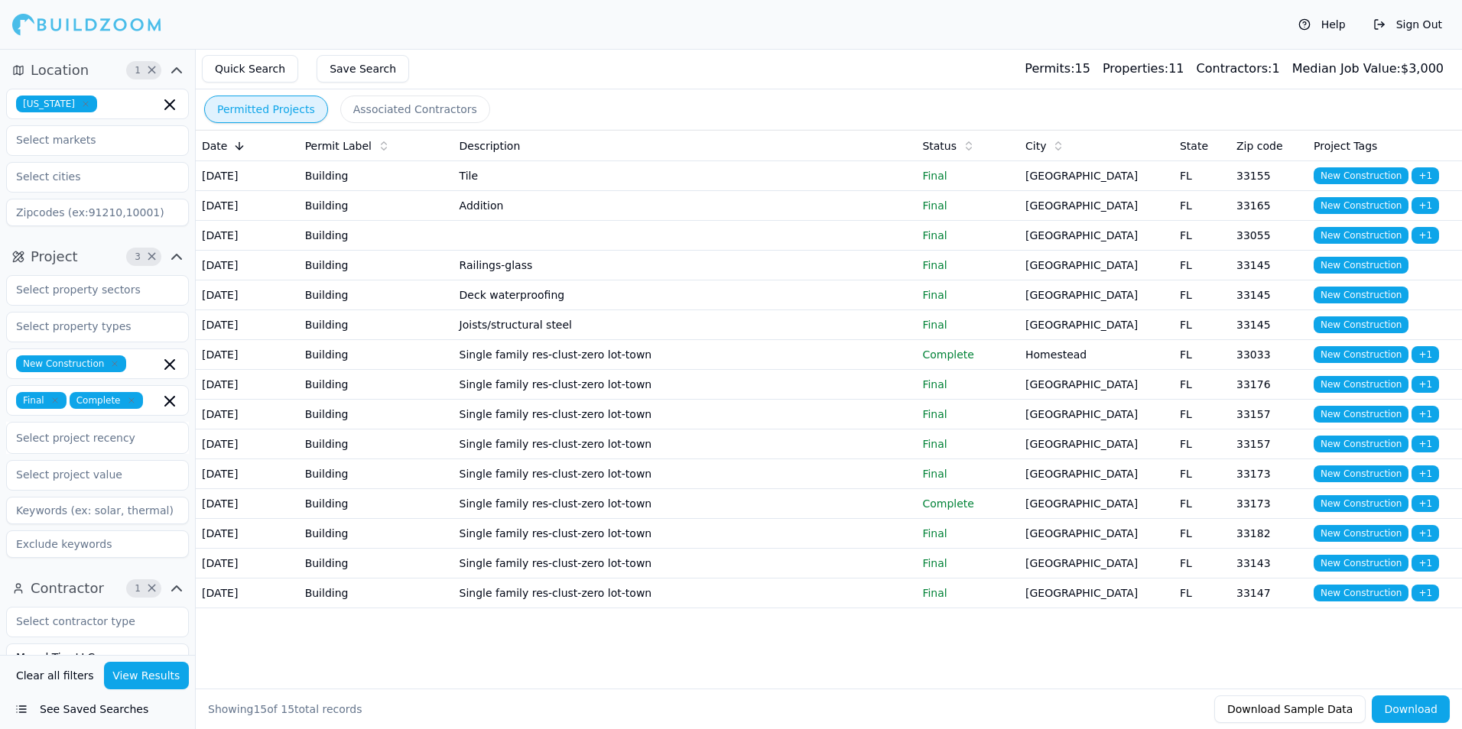
click at [81, 105] on icon "button" at bounding box center [85, 103] width 9 height 9
type input "Mogul Tier LLC"
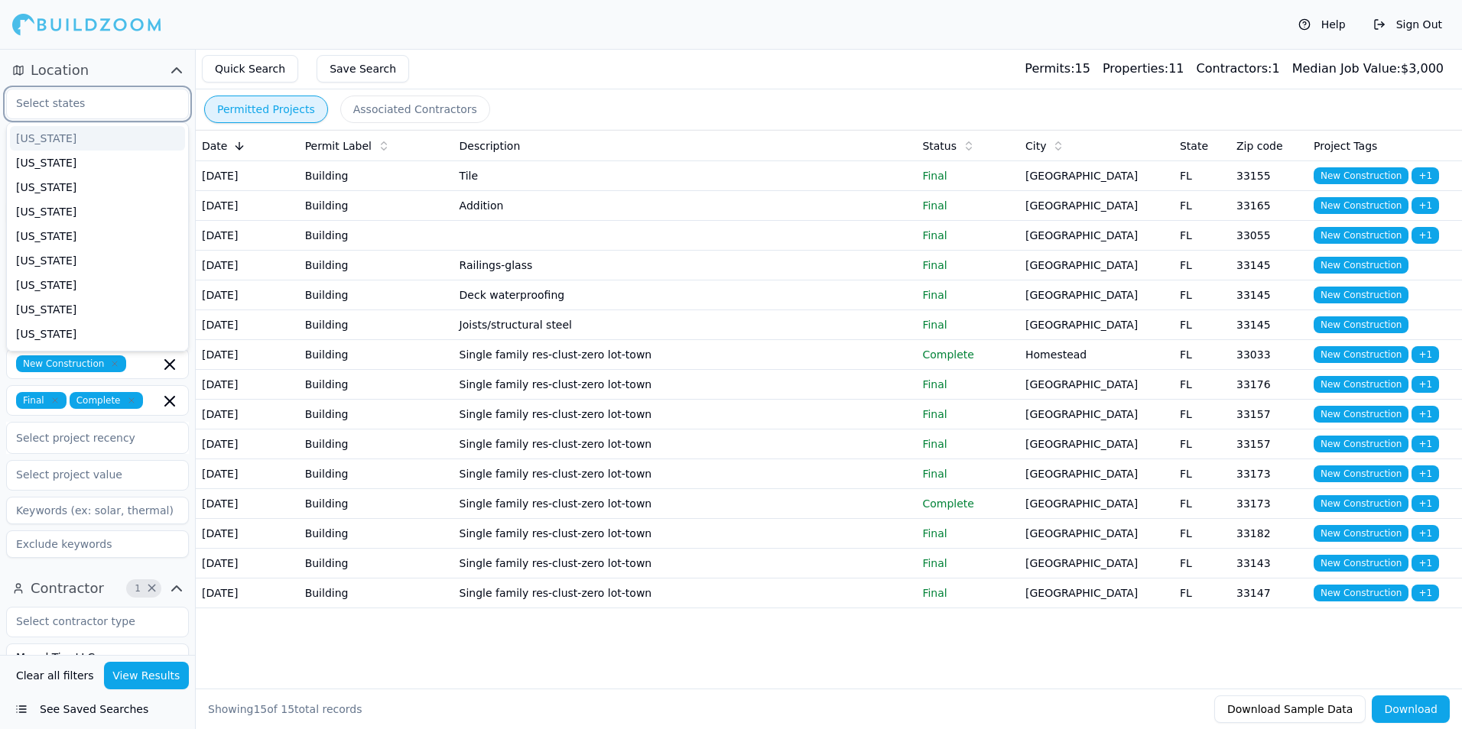
type input "p"
click at [62, 141] on div "[US_STATE]" at bounding box center [97, 138] width 175 height 24
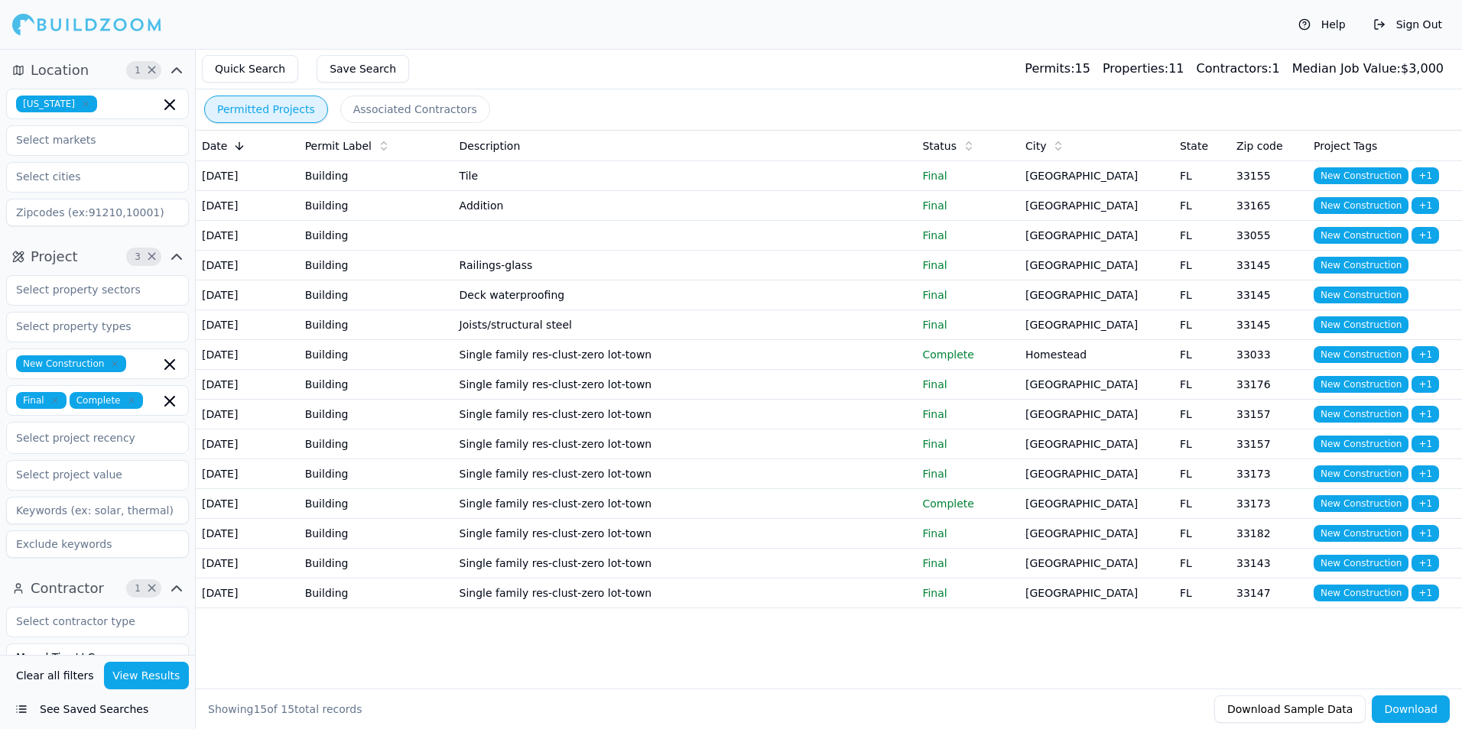
click at [153, 676] on button "View Results" at bounding box center [147, 676] width 86 height 28
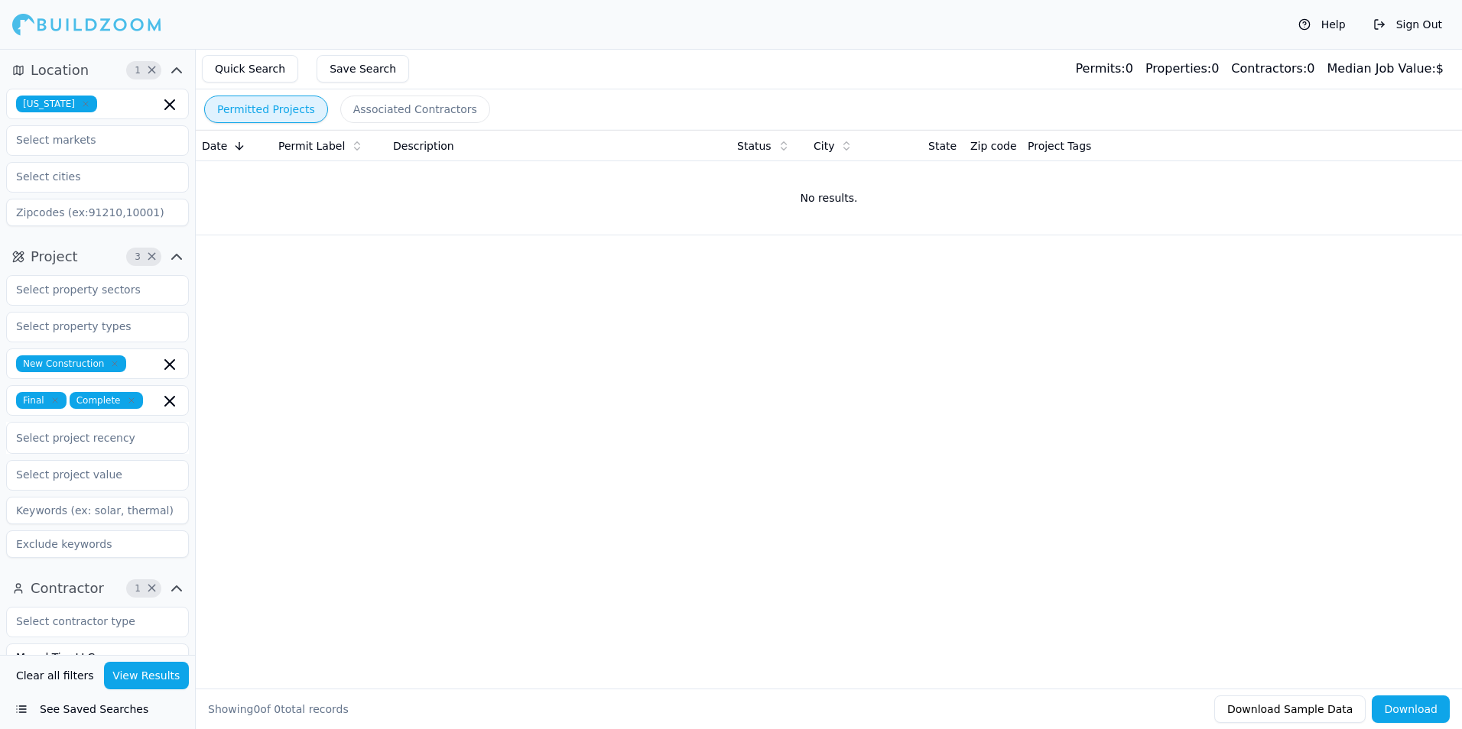
click at [110, 365] on icon "button" at bounding box center [114, 363] width 9 height 9
click at [170, 666] on button "View Results" at bounding box center [147, 676] width 86 height 28
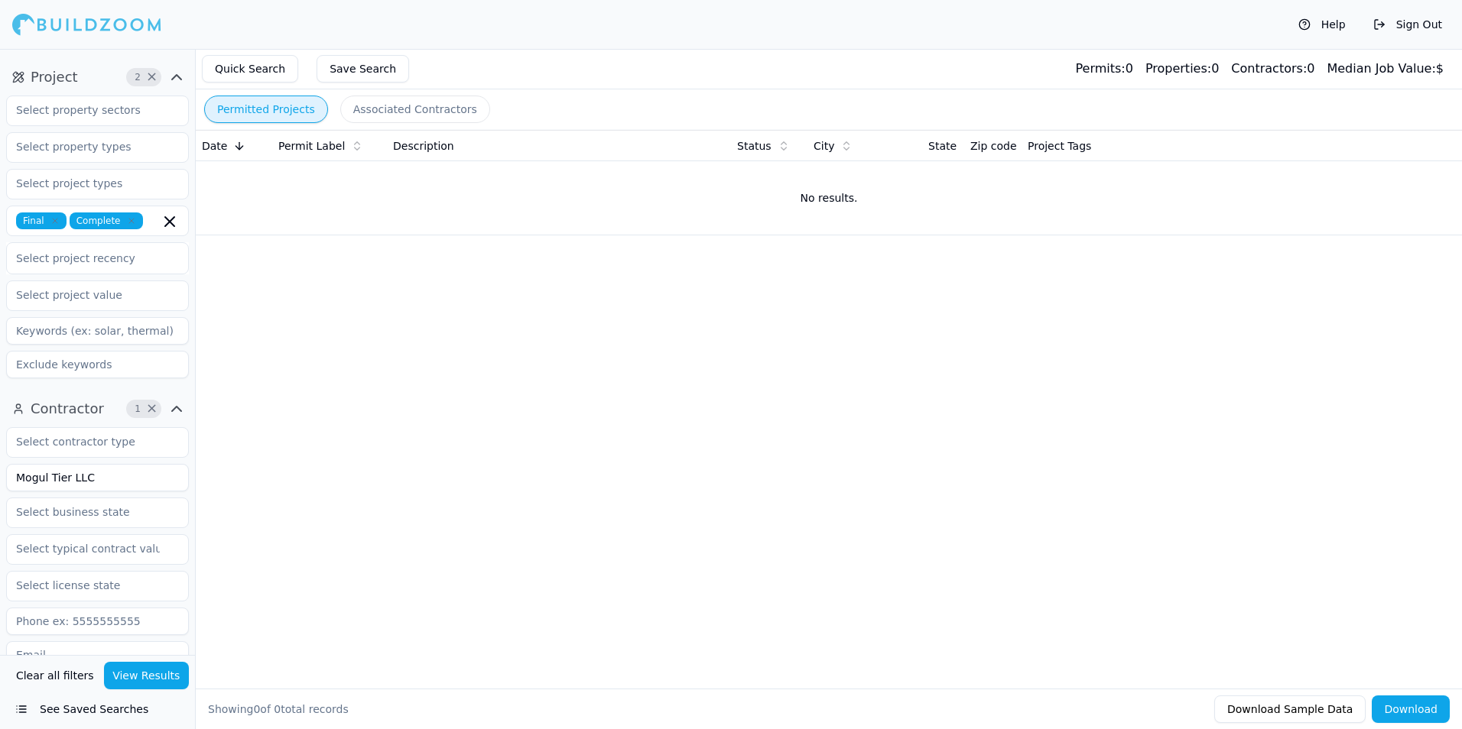
scroll to position [229, 0]
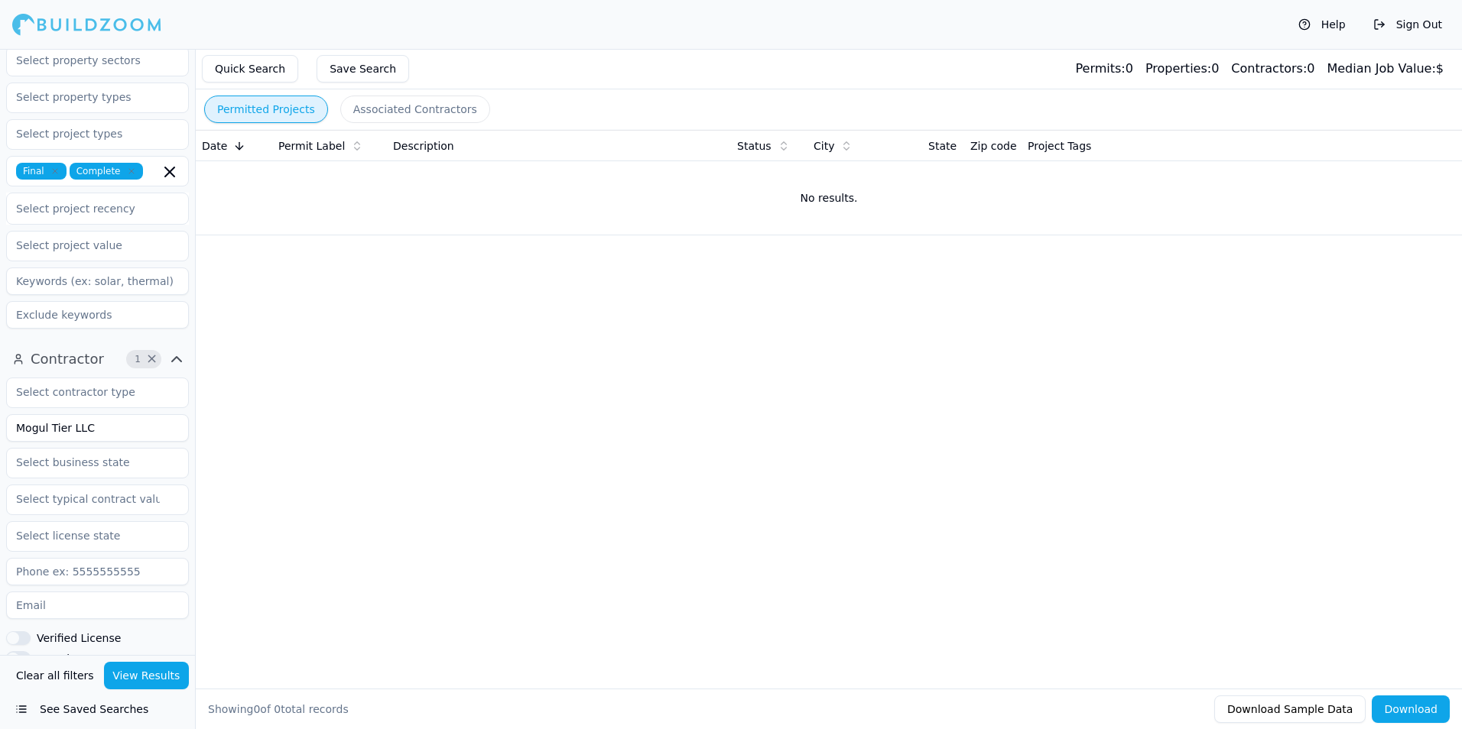
drag, startPoint x: 92, startPoint y: 432, endPoint x: 9, endPoint y: 426, distance: 83.6
click at [9, 426] on input "Mogul Tier LLC" at bounding box center [97, 428] width 183 height 28
click at [153, 680] on button "View Results" at bounding box center [147, 676] width 86 height 28
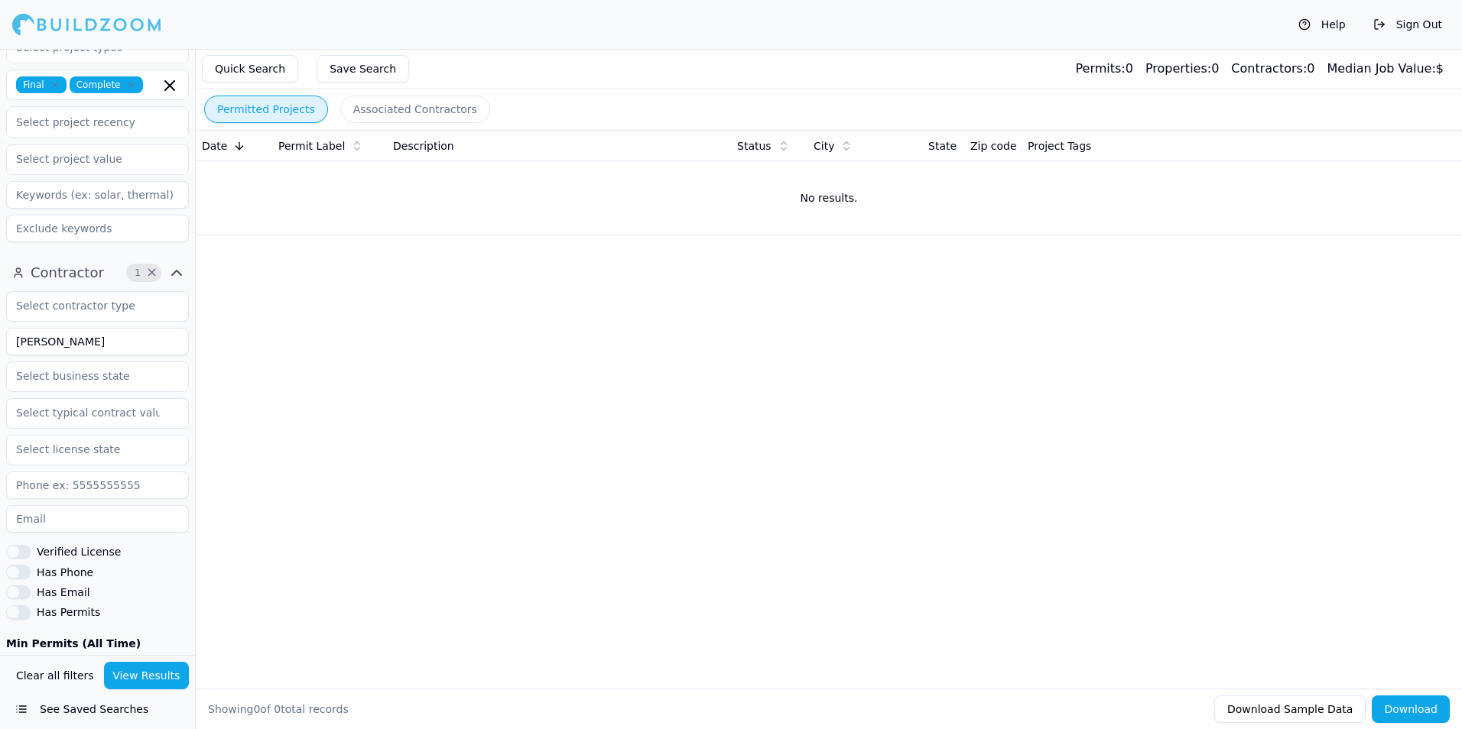
scroll to position [285, 0]
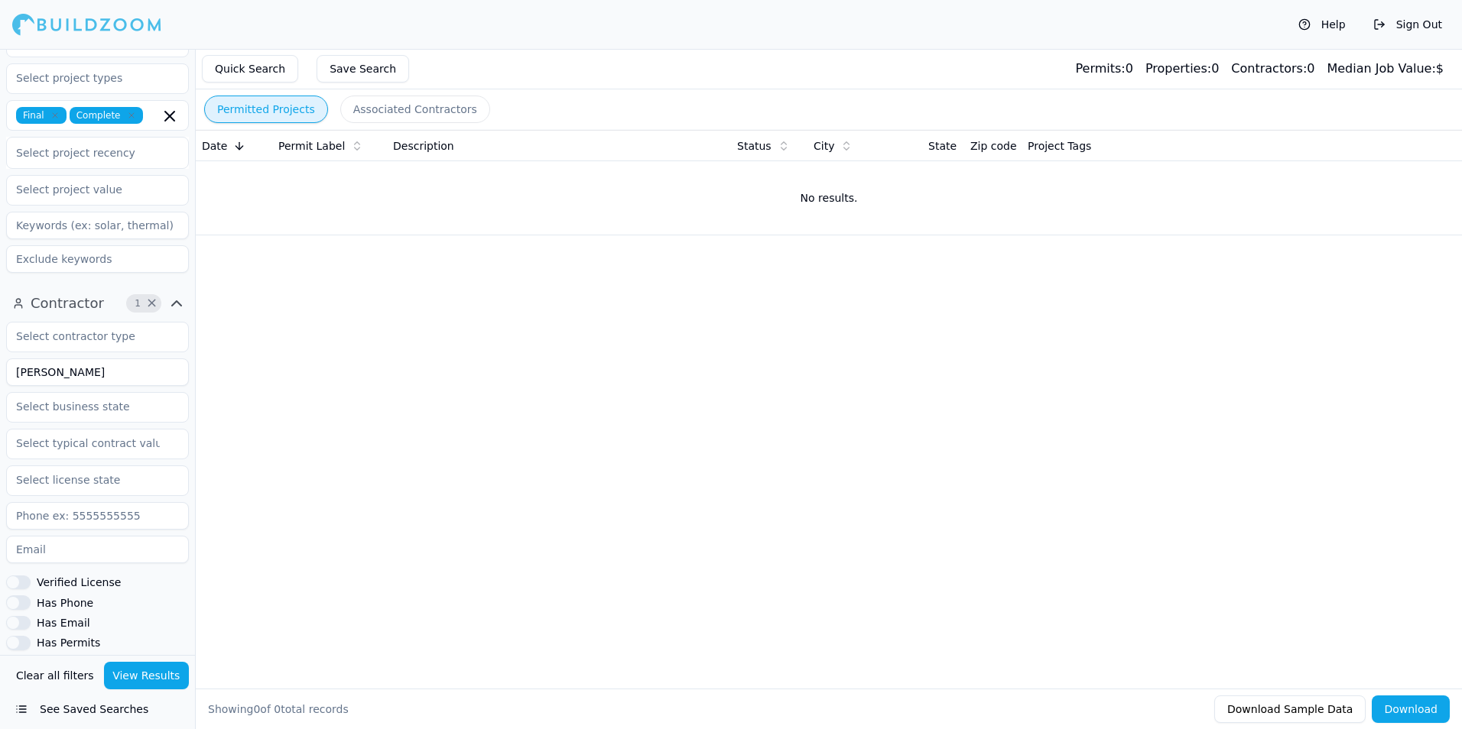
drag, startPoint x: 137, startPoint y: 378, endPoint x: 11, endPoint y: 378, distance: 125.4
click at [11, 378] on input "[PERSON_NAME]" at bounding box center [97, 373] width 183 height 28
type input "Mogul Tier"
click at [143, 680] on button "View Results" at bounding box center [147, 676] width 86 height 28
